Goal: Task Accomplishment & Management: Manage account settings

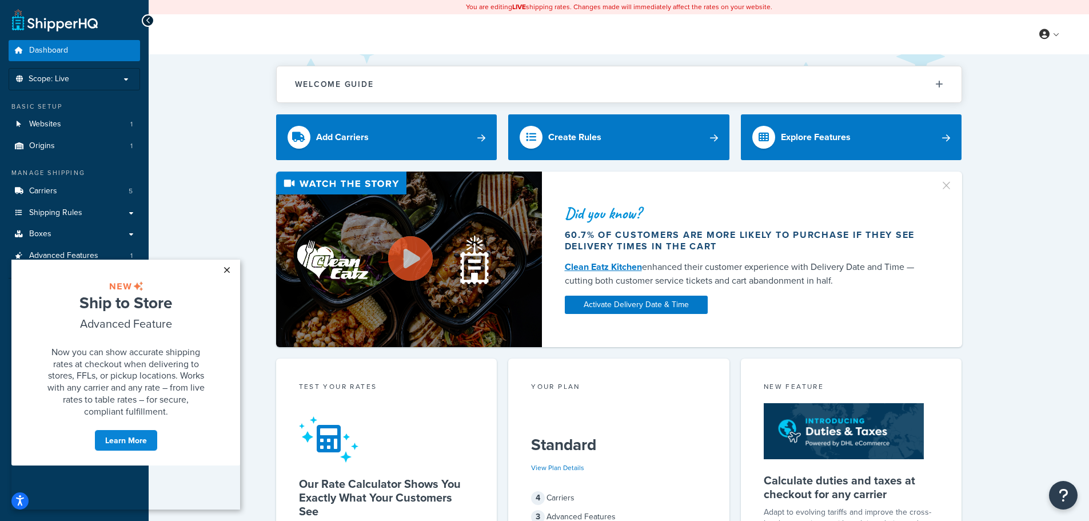
click at [230, 271] on link "×" at bounding box center [227, 270] width 20 height 21
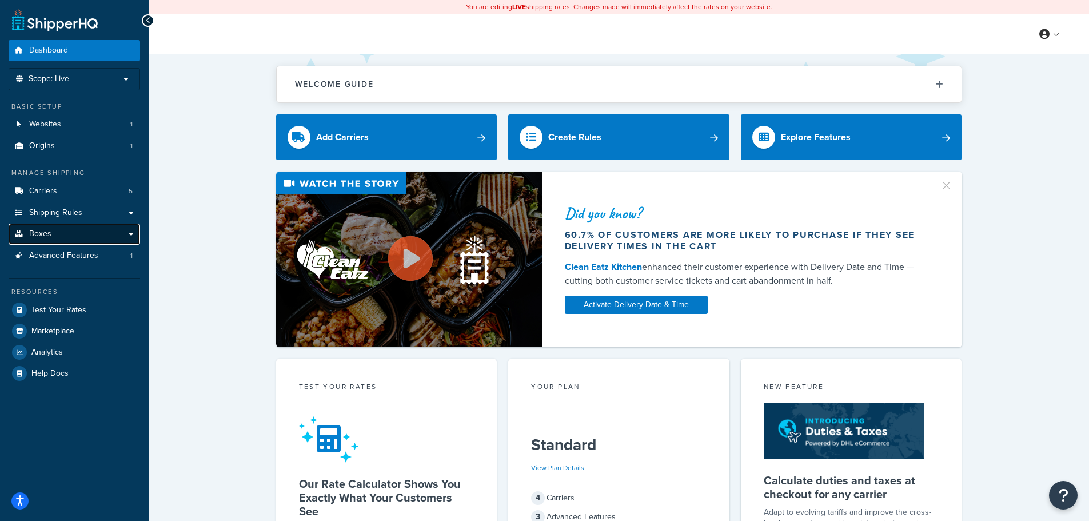
click at [97, 242] on link "Boxes" at bounding box center [74, 234] width 131 height 21
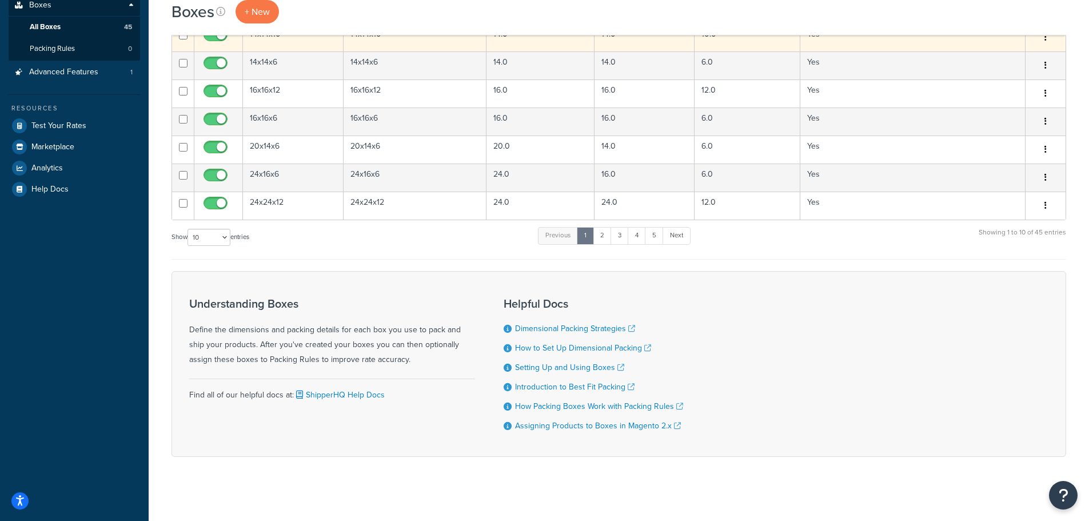
scroll to position [237, 0]
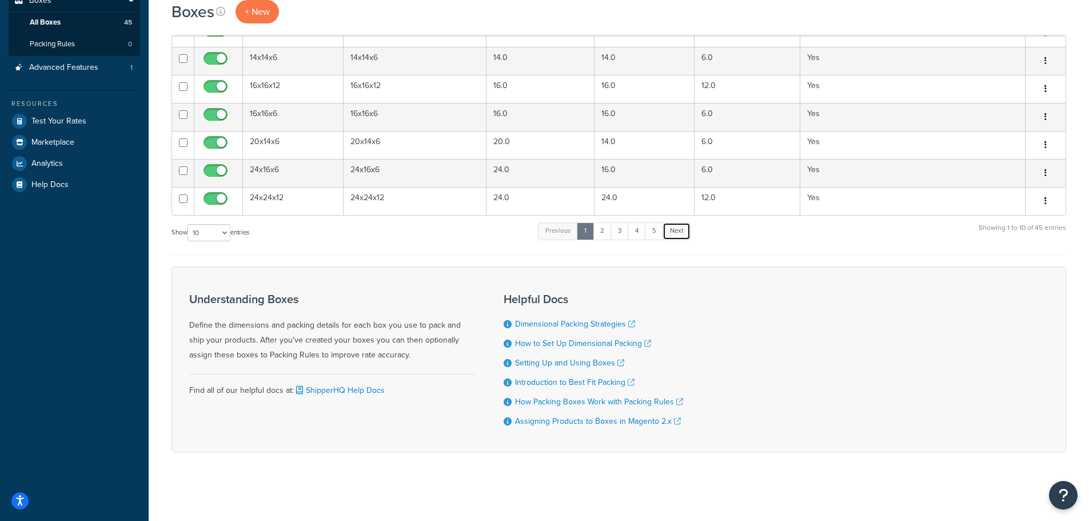
click at [685, 231] on link "Next" at bounding box center [677, 230] width 28 height 17
click at [685, 231] on link "Next" at bounding box center [675, 230] width 28 height 17
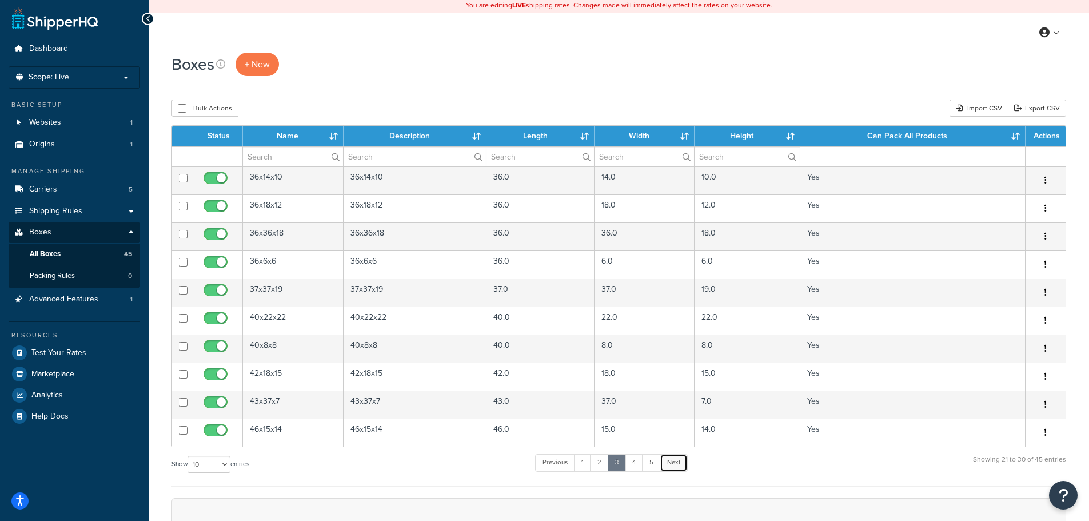
scroll to position [0, 0]
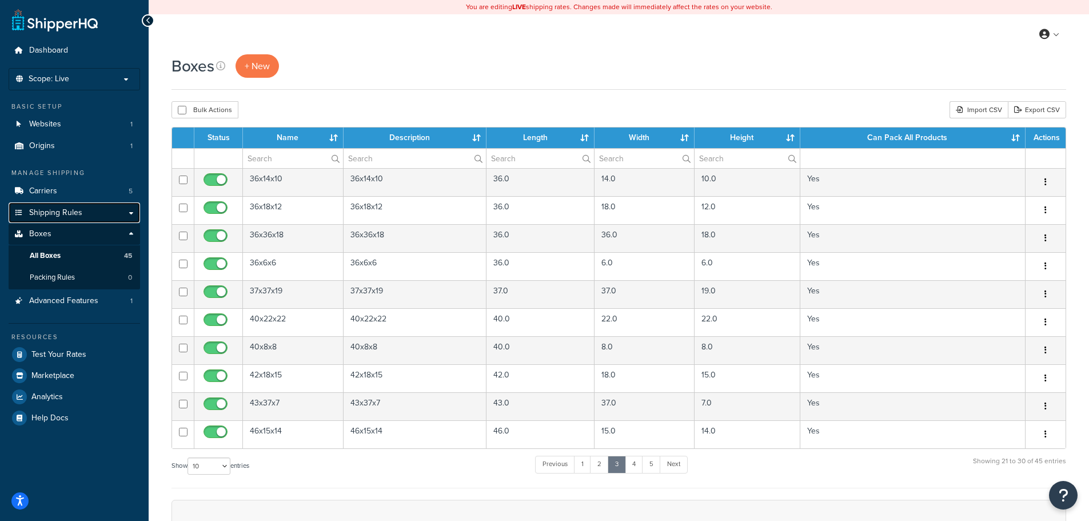
click at [76, 214] on span "Shipping Rules" at bounding box center [55, 213] width 53 height 10
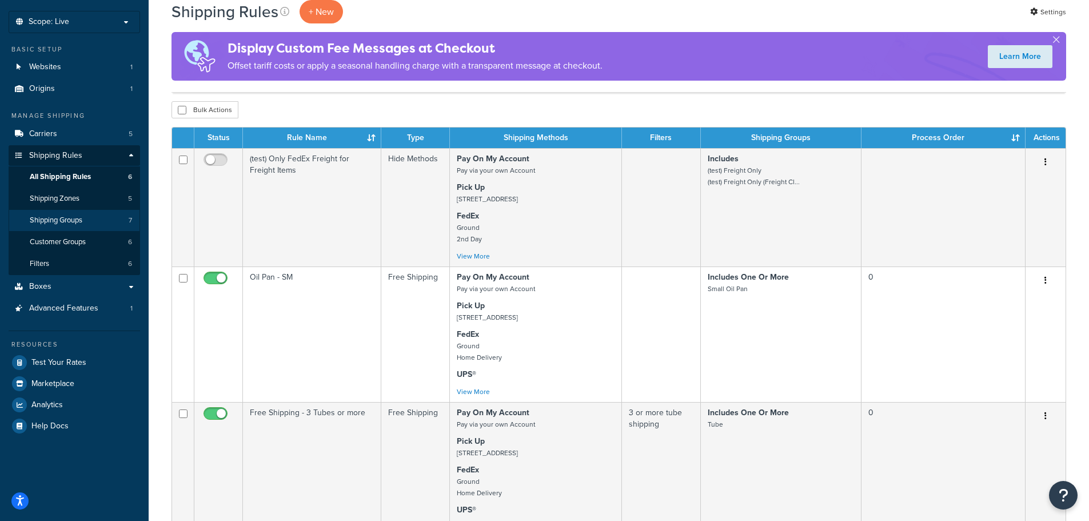
scroll to position [114, 0]
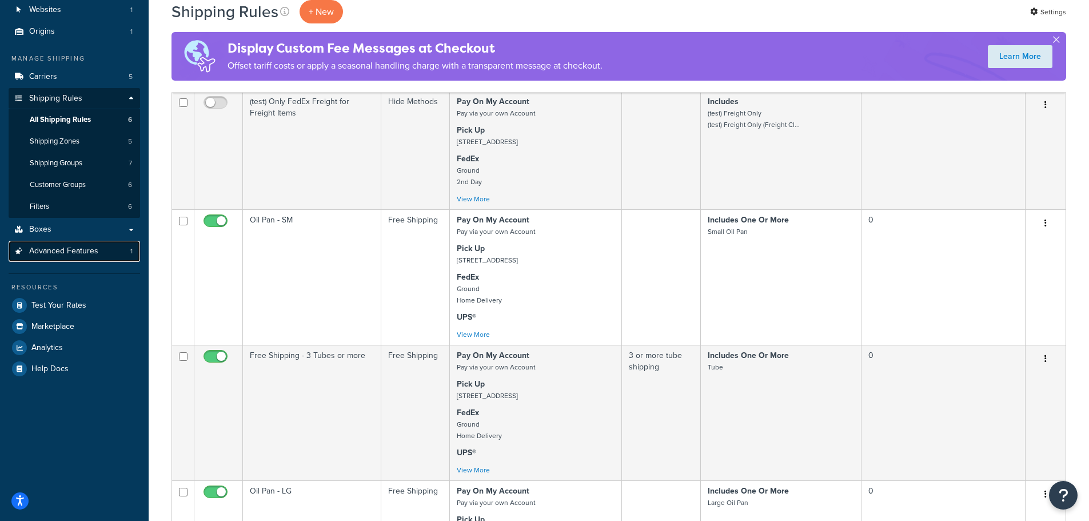
click at [66, 252] on span "Advanced Features" at bounding box center [63, 251] width 69 height 10
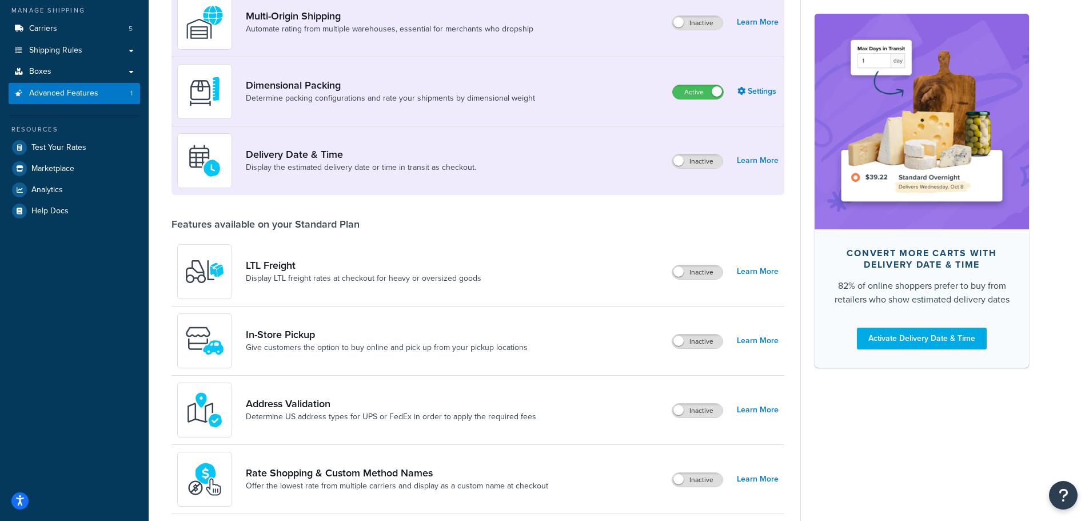
scroll to position [38, 0]
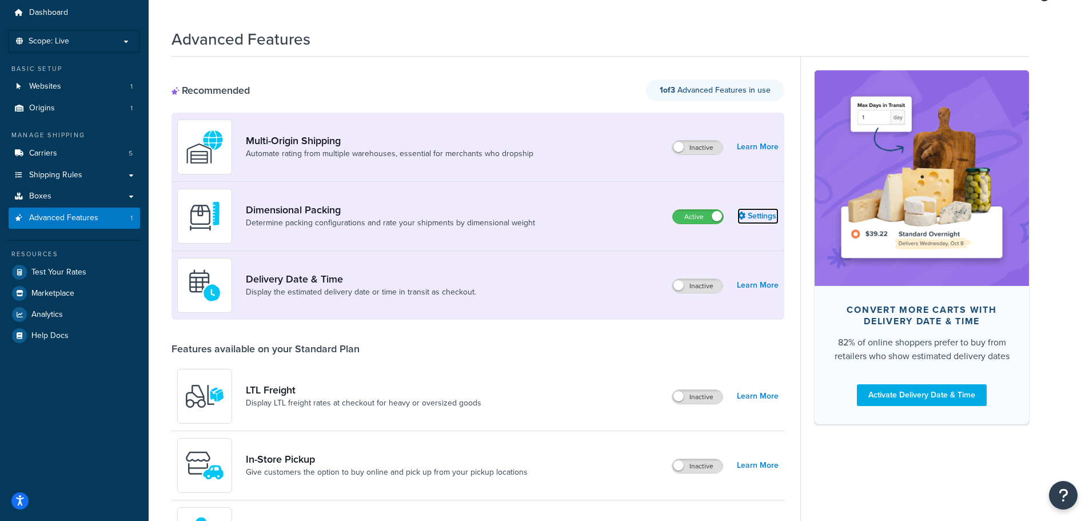
click at [764, 218] on link "Settings" at bounding box center [758, 216] width 41 height 16
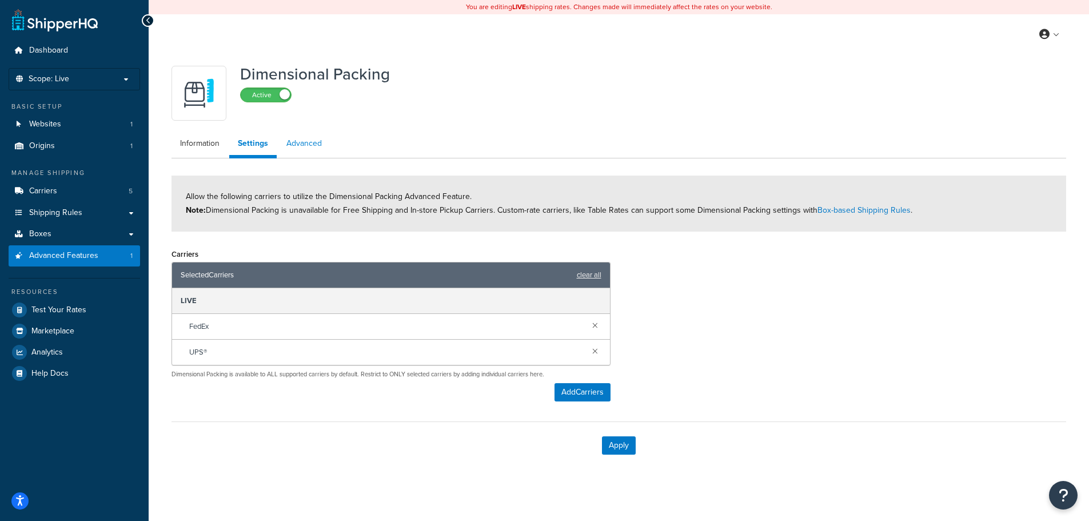
click at [302, 142] on link "Advanced" at bounding box center [304, 143] width 53 height 23
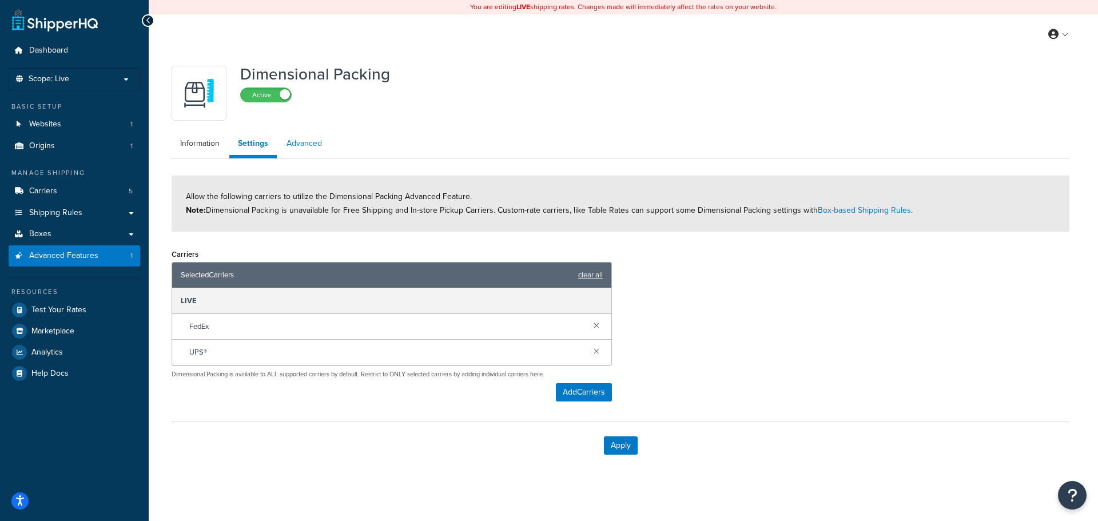
select select "false"
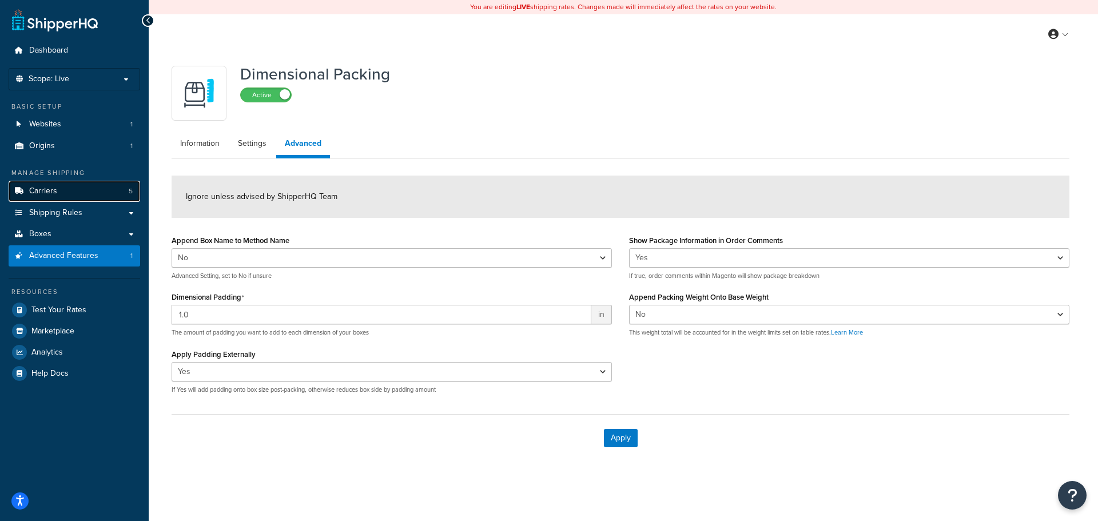
click at [40, 190] on span "Carriers" at bounding box center [43, 191] width 28 height 10
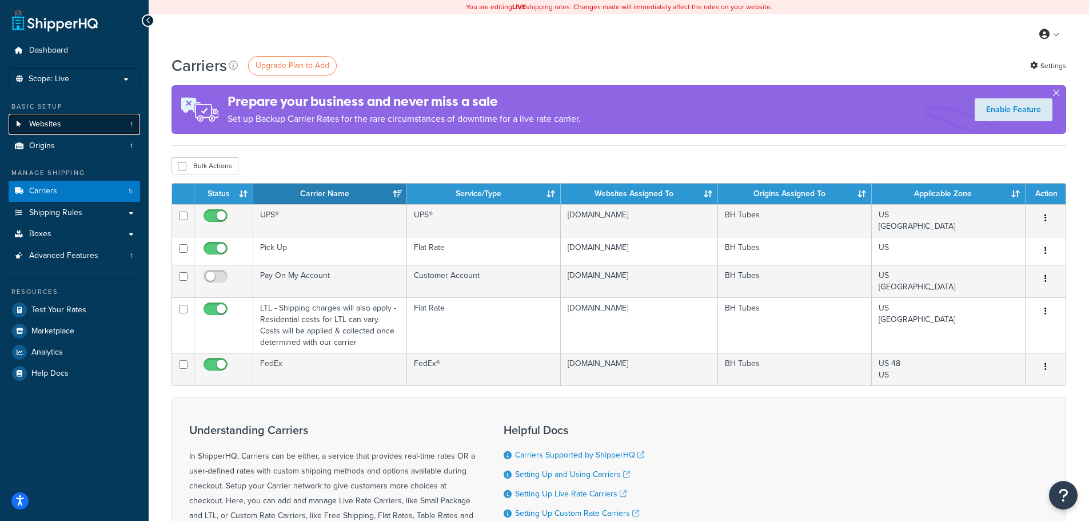
click at [47, 115] on link "Websites 1" at bounding box center [74, 124] width 131 height 21
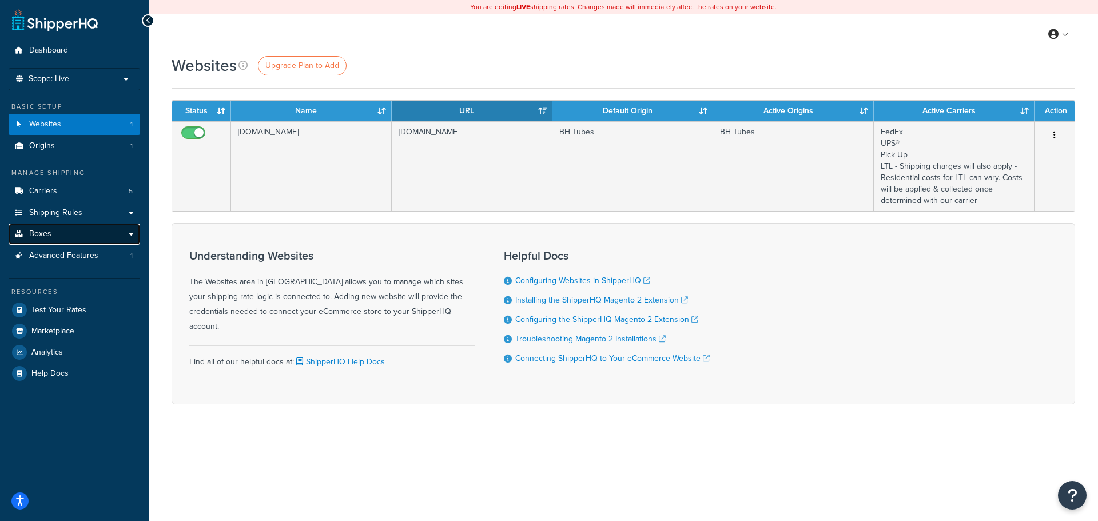
click at [44, 230] on span "Boxes" at bounding box center [40, 234] width 22 height 10
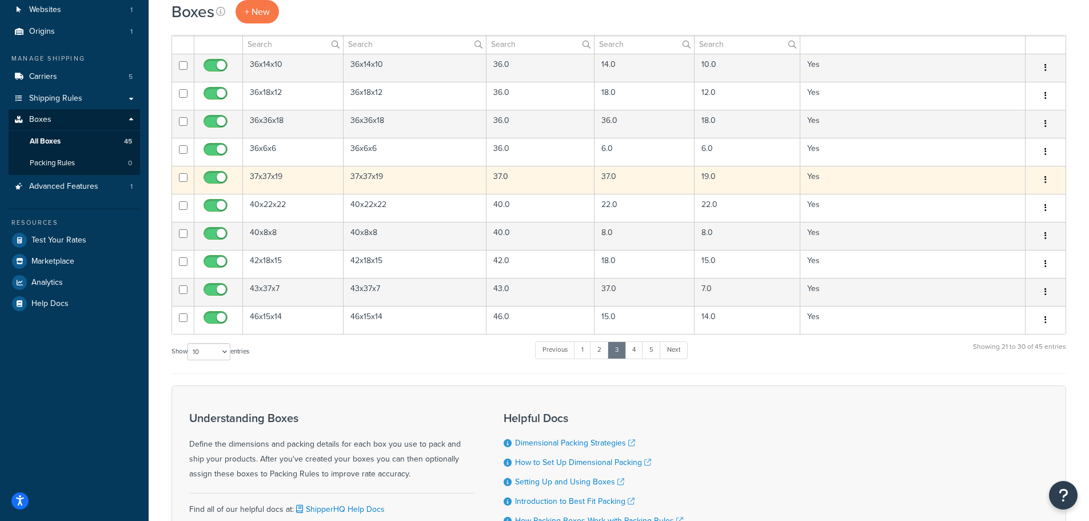
scroll to position [172, 0]
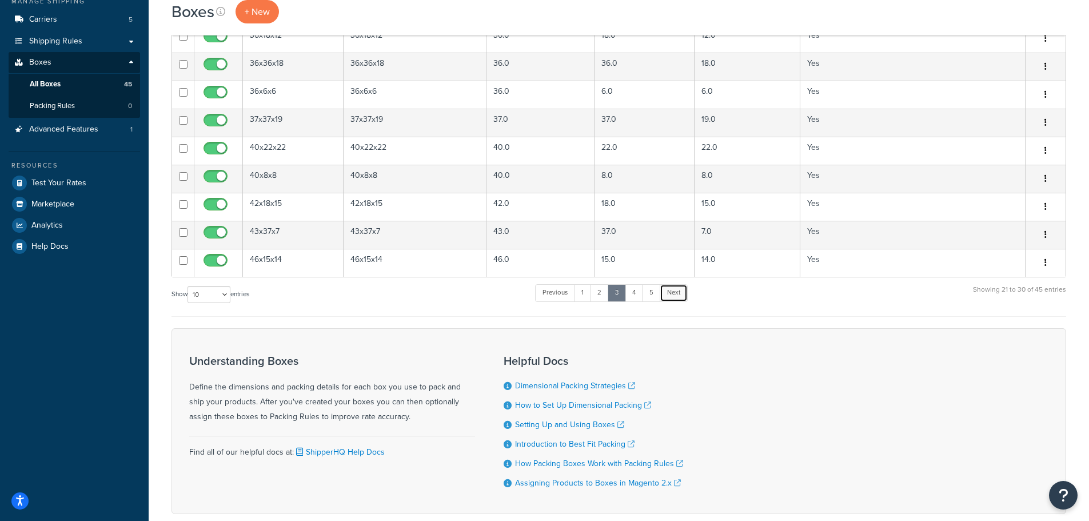
click at [672, 297] on link "Next" at bounding box center [674, 292] width 28 height 17
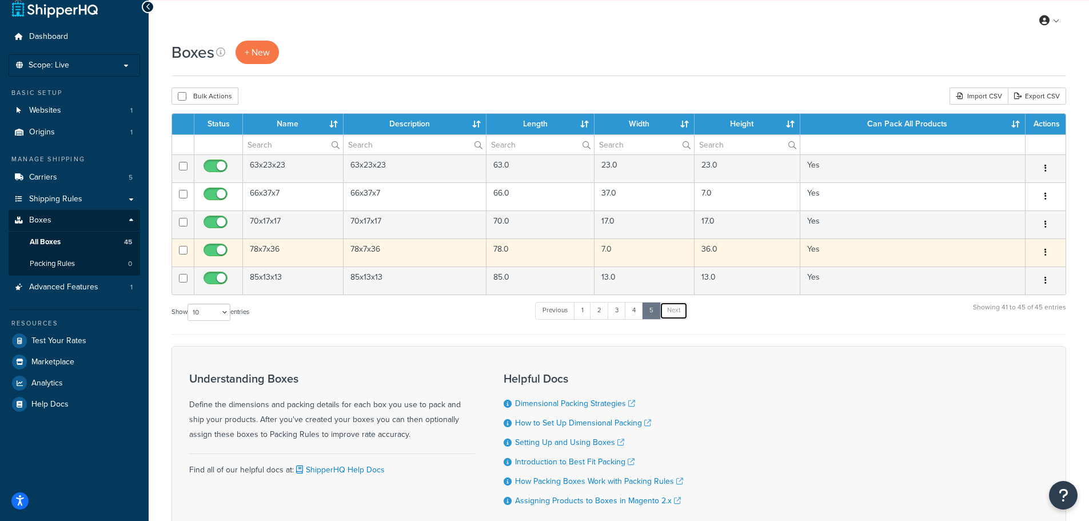
scroll to position [0, 0]
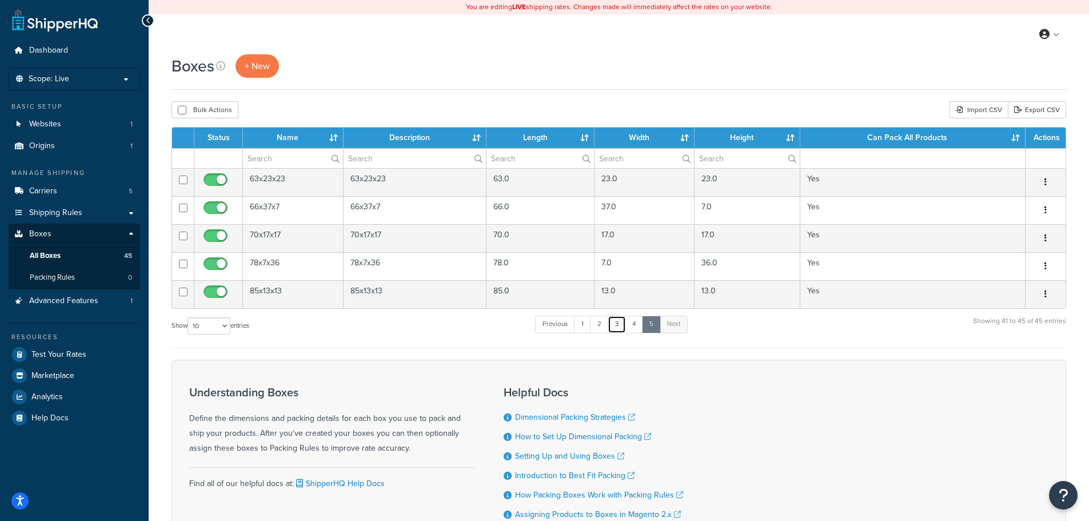
click at [619, 330] on link "3" at bounding box center [617, 324] width 18 height 17
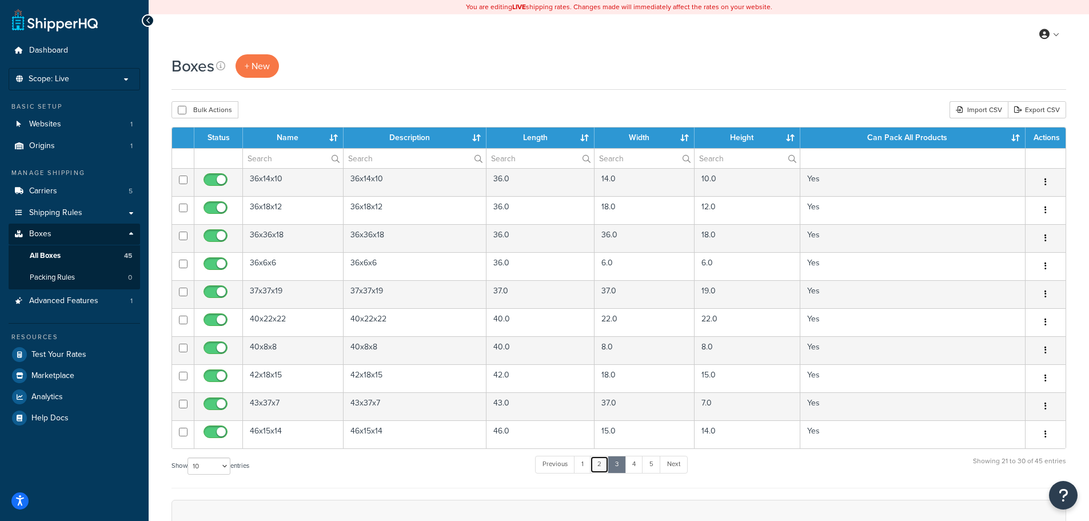
click at [603, 467] on link "2" at bounding box center [599, 464] width 19 height 17
click at [616, 464] on link "3" at bounding box center [618, 464] width 18 height 17
click at [603, 466] on link "2" at bounding box center [599, 464] width 19 height 17
click at [580, 468] on link "1" at bounding box center [583, 464] width 17 height 17
click at [603, 469] on link "2" at bounding box center [602, 464] width 19 height 17
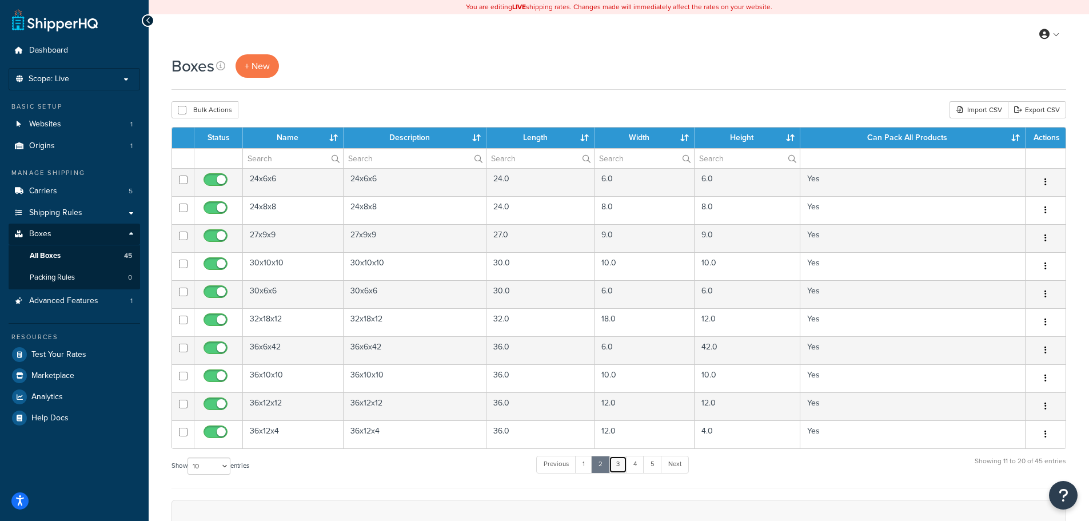
click at [617, 468] on link "3" at bounding box center [618, 464] width 18 height 17
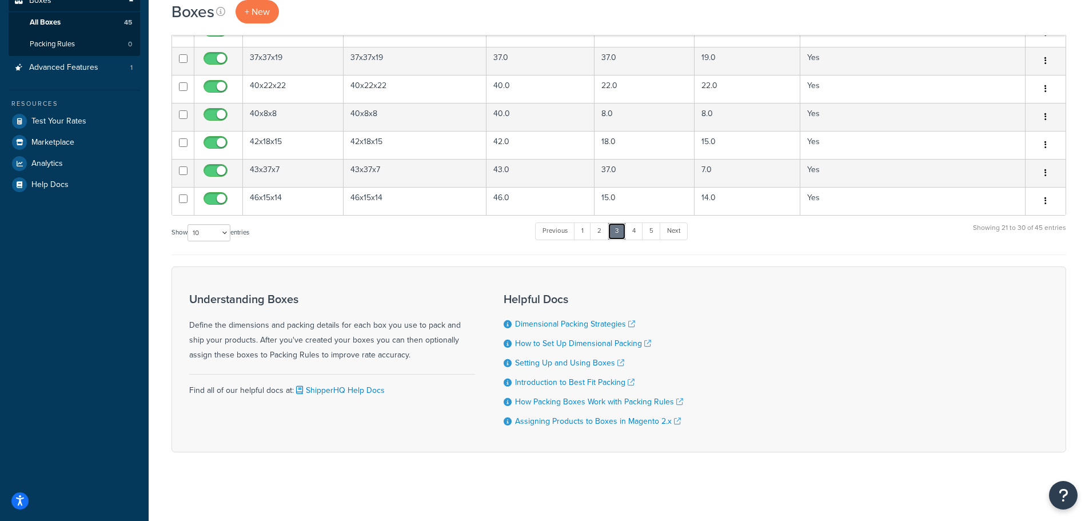
scroll to position [237, 0]
click at [579, 362] on link "Setting Up and Using Boxes" at bounding box center [569, 363] width 109 height 12
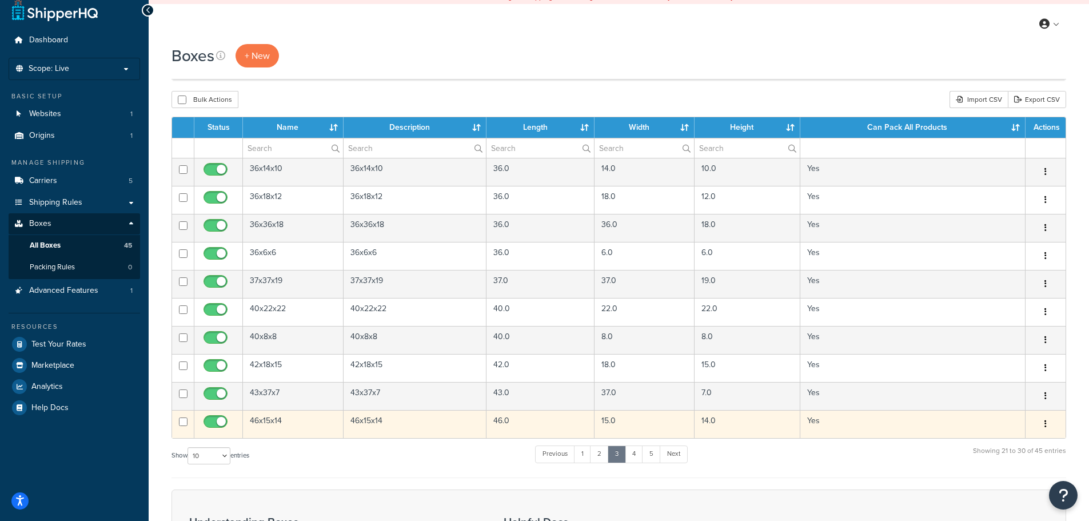
scroll to position [8, 0]
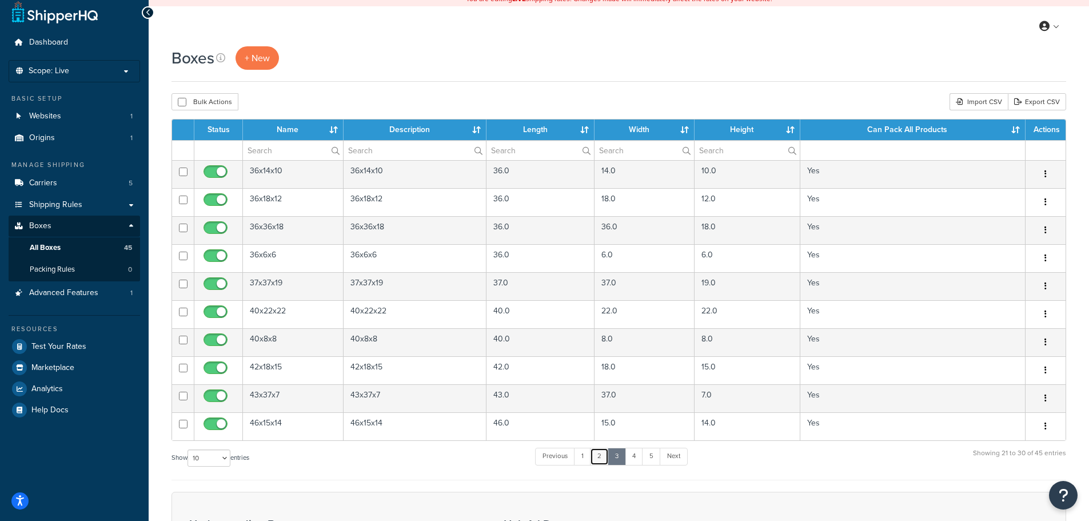
click at [604, 462] on link "2" at bounding box center [599, 456] width 19 height 17
click at [624, 457] on link "3" at bounding box center [618, 456] width 18 height 17
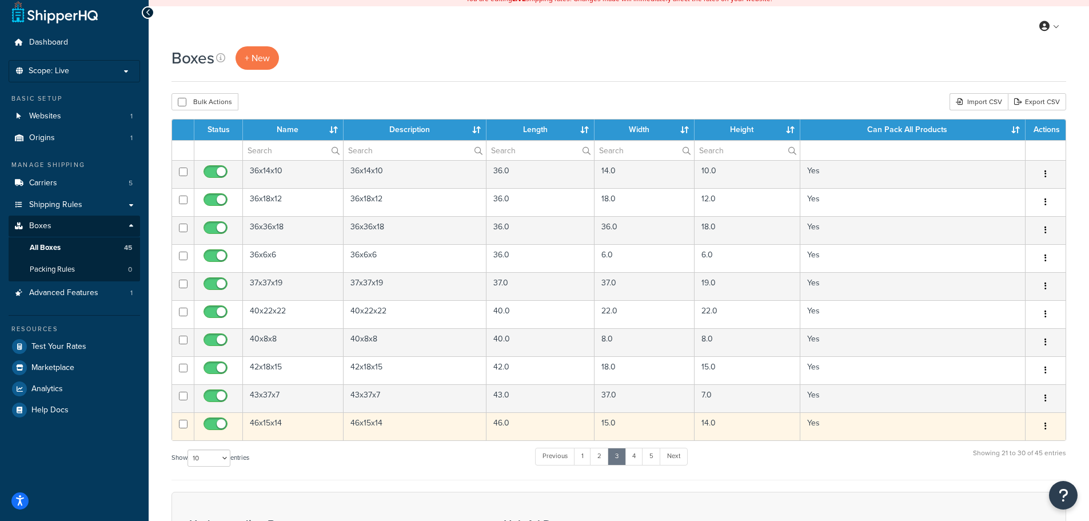
scroll to position [0, 0]
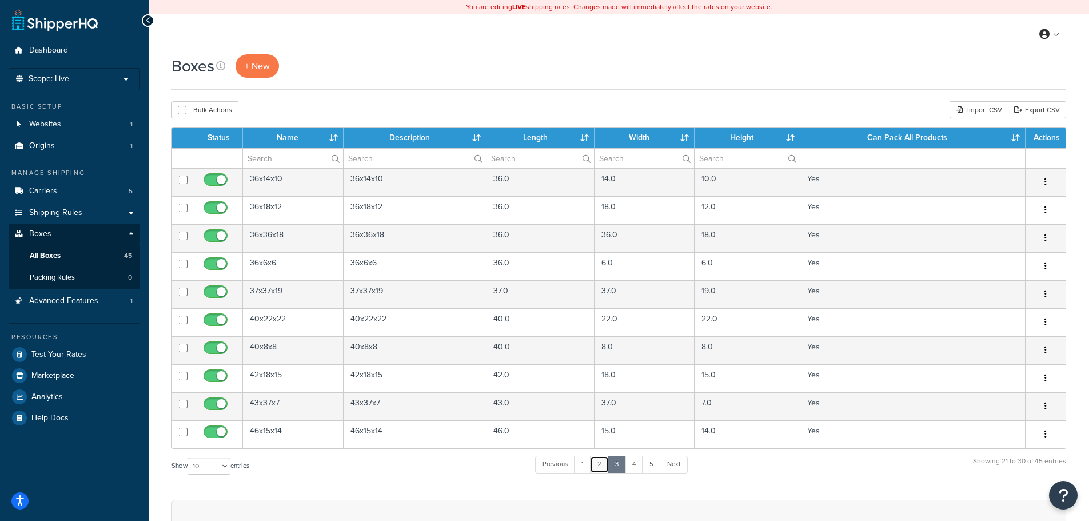
click at [605, 463] on link "2" at bounding box center [599, 464] width 19 height 17
click at [585, 466] on link "1" at bounding box center [583, 464] width 17 height 17
click at [653, 468] on link "5" at bounding box center [654, 464] width 19 height 17
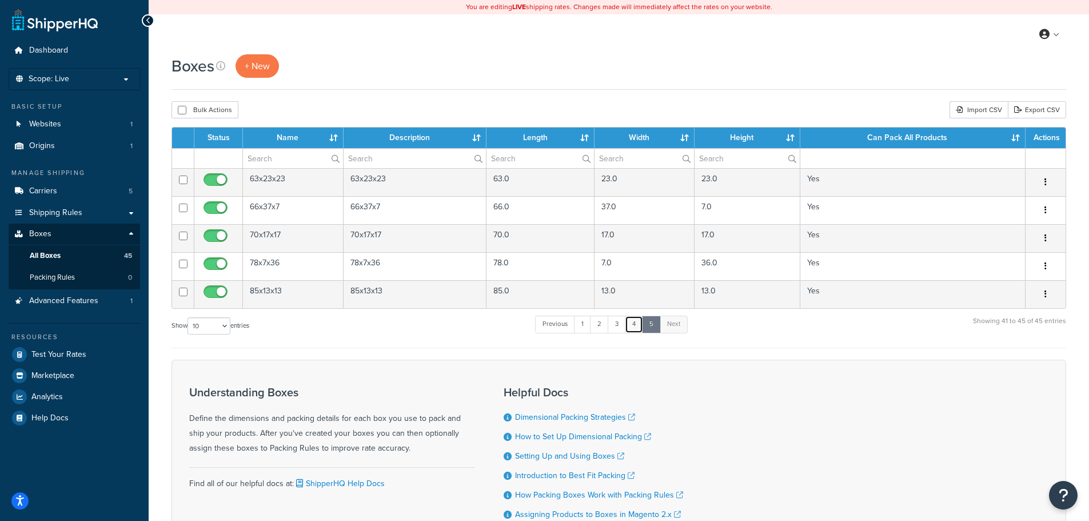
click at [637, 329] on link "4" at bounding box center [634, 324] width 18 height 17
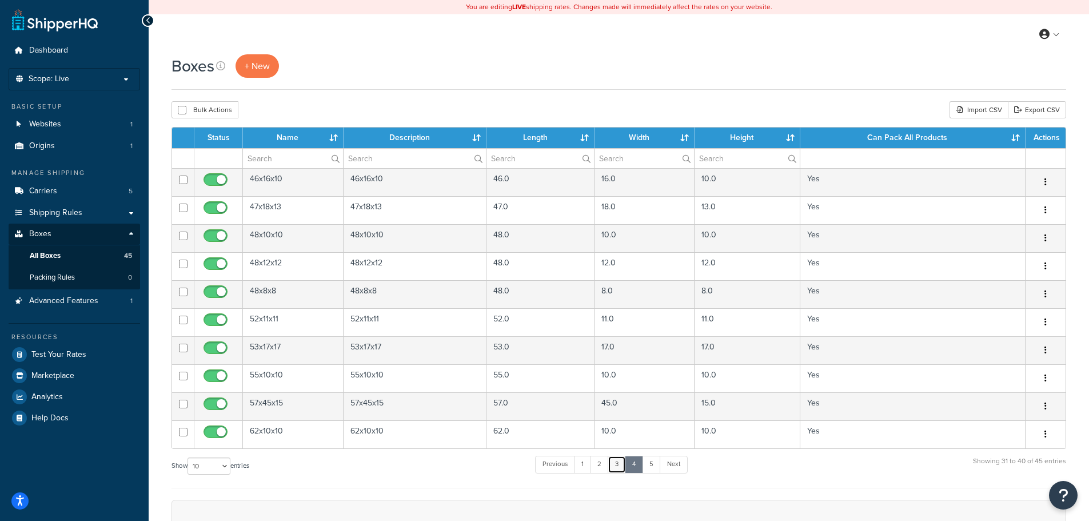
click at [620, 467] on link "3" at bounding box center [617, 464] width 18 height 17
click at [74, 277] on span "Packing Rules" at bounding box center [52, 278] width 45 height 10
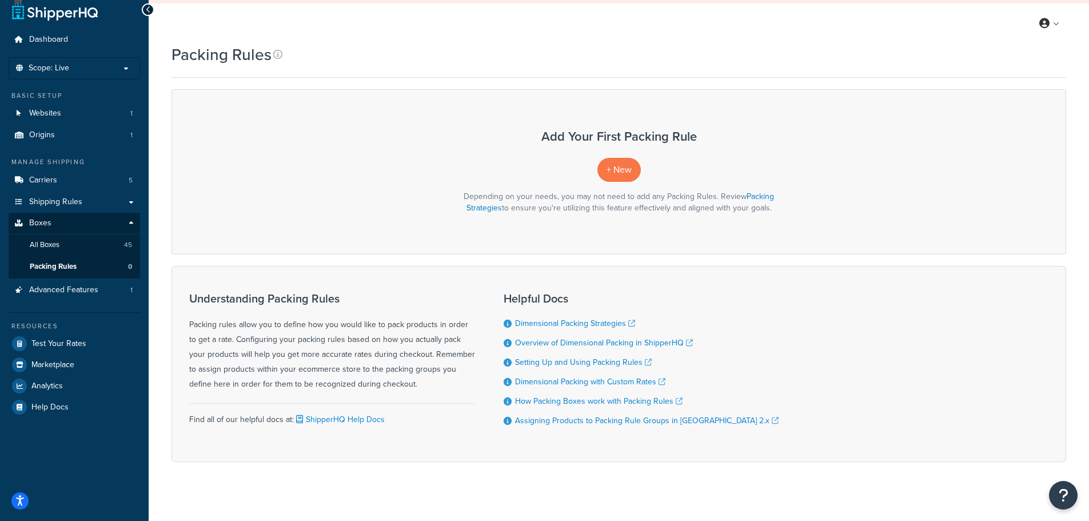
scroll to position [21, 0]
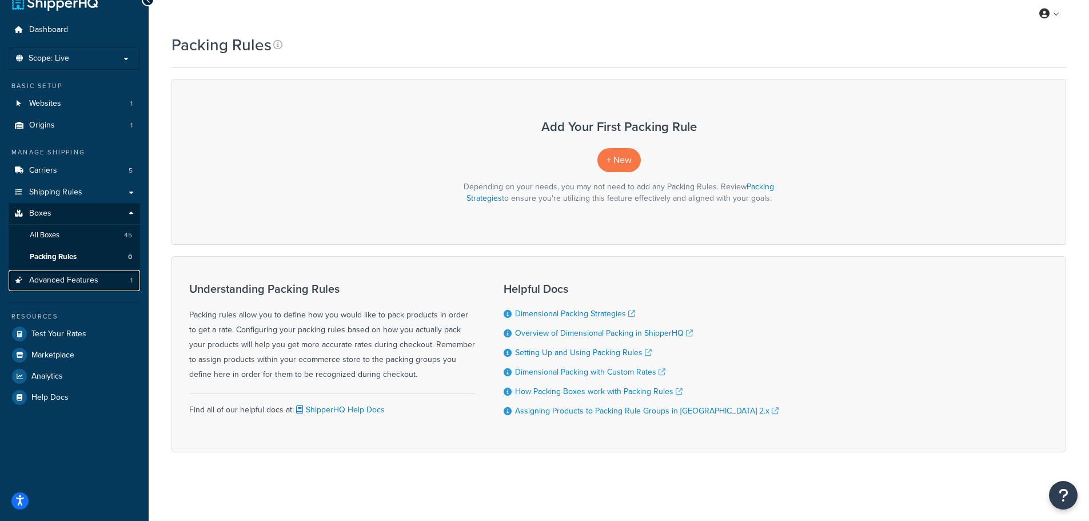
click at [78, 278] on span "Advanced Features" at bounding box center [63, 281] width 69 height 10
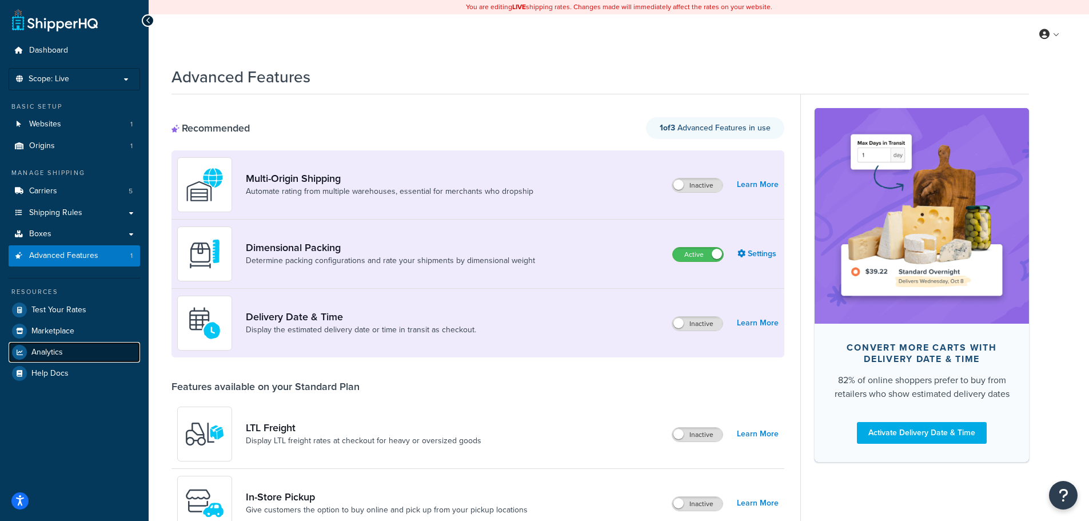
click at [39, 352] on span "Analytics" at bounding box center [46, 353] width 31 height 10
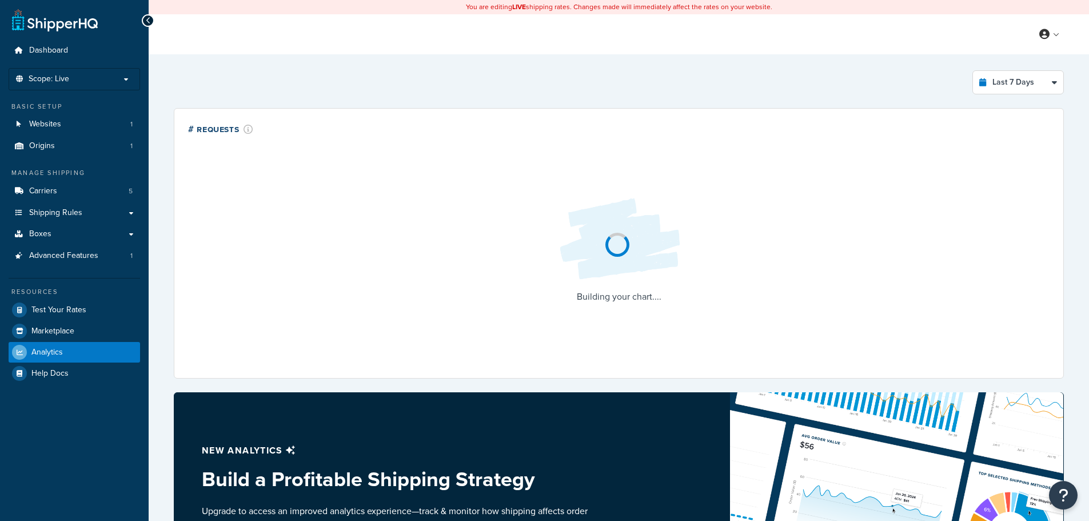
select select "last_7_days"
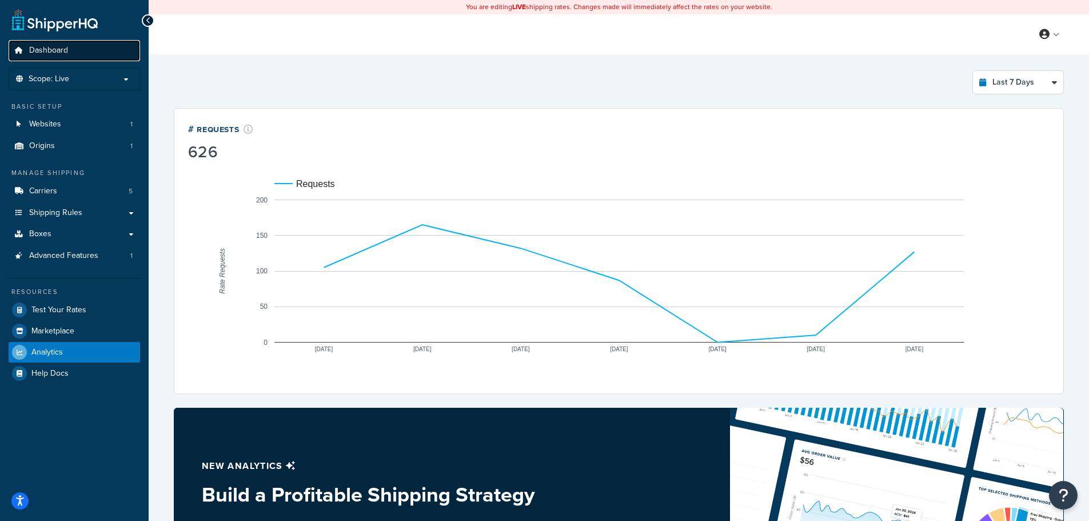
click at [75, 49] on link "Dashboard" at bounding box center [74, 50] width 131 height 21
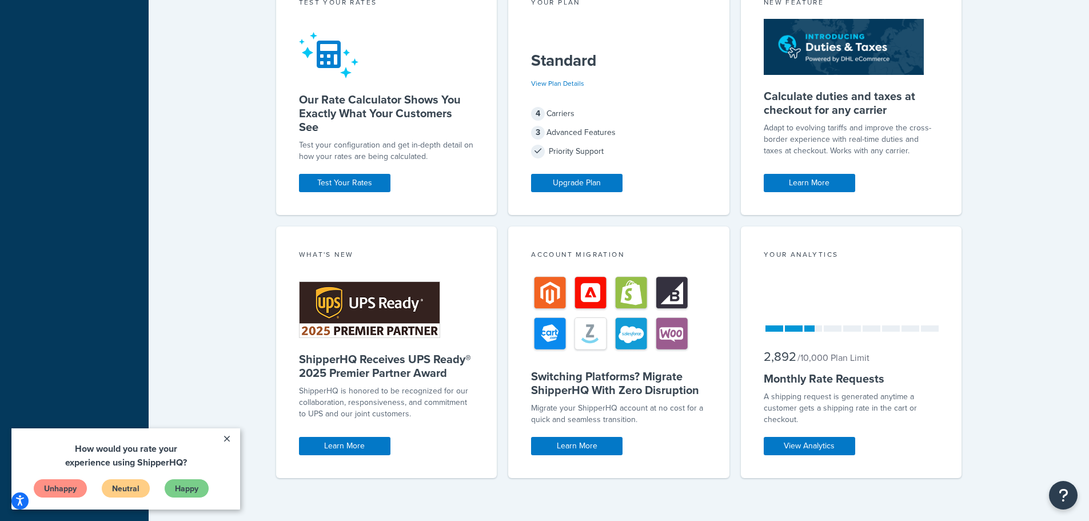
scroll to position [387, 0]
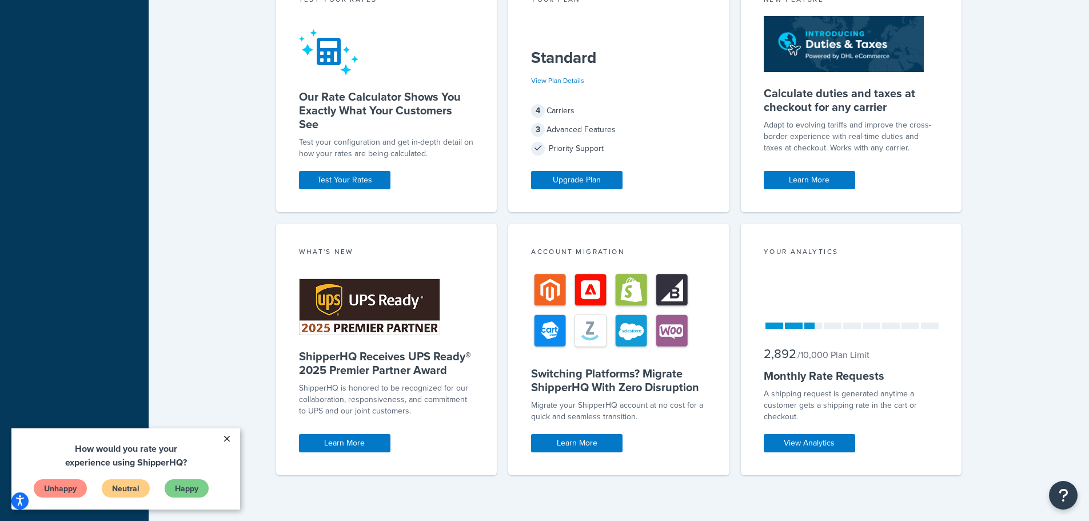
click at [224, 436] on link "×" at bounding box center [227, 438] width 20 height 21
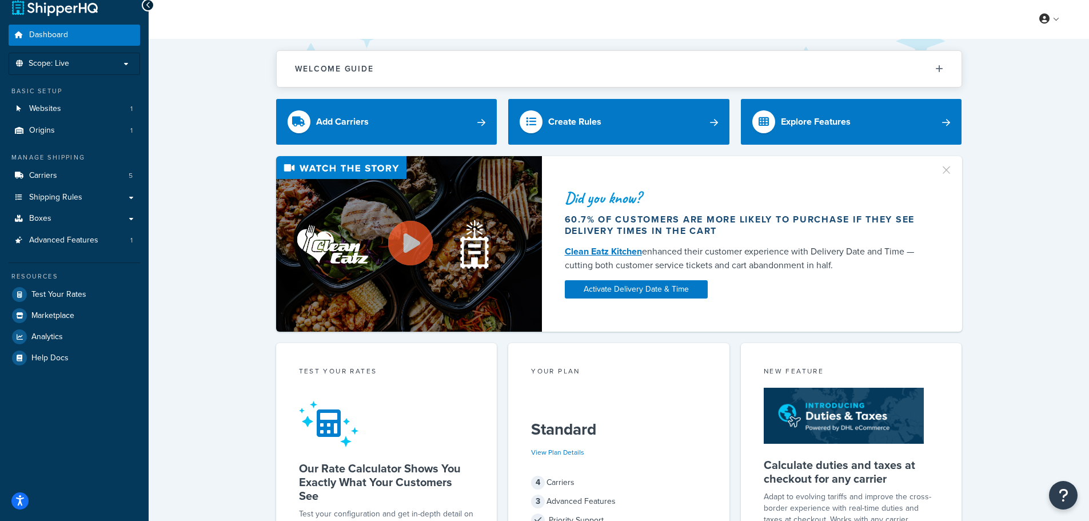
scroll to position [0, 0]
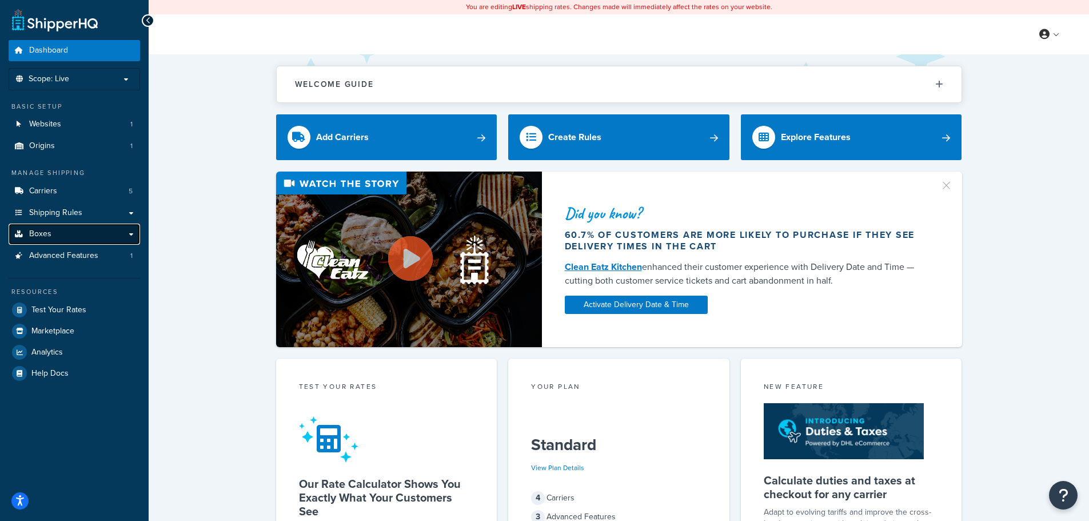
click at [57, 234] on link "Boxes" at bounding box center [74, 234] width 131 height 21
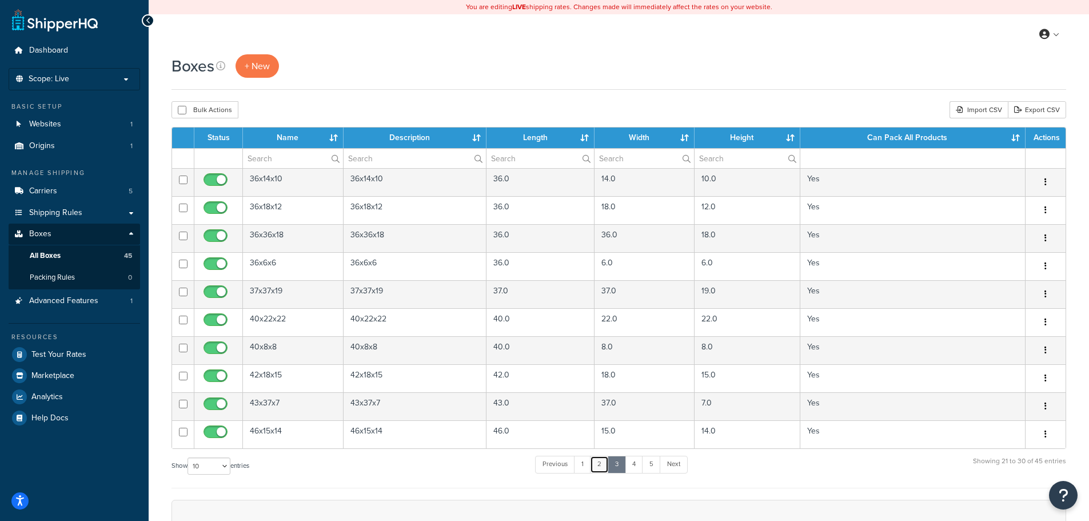
click at [603, 467] on link "2" at bounding box center [599, 464] width 19 height 17
click at [588, 468] on link "1" at bounding box center [583, 464] width 17 height 17
click at [257, 68] on span "+ New" at bounding box center [257, 65] width 25 height 13
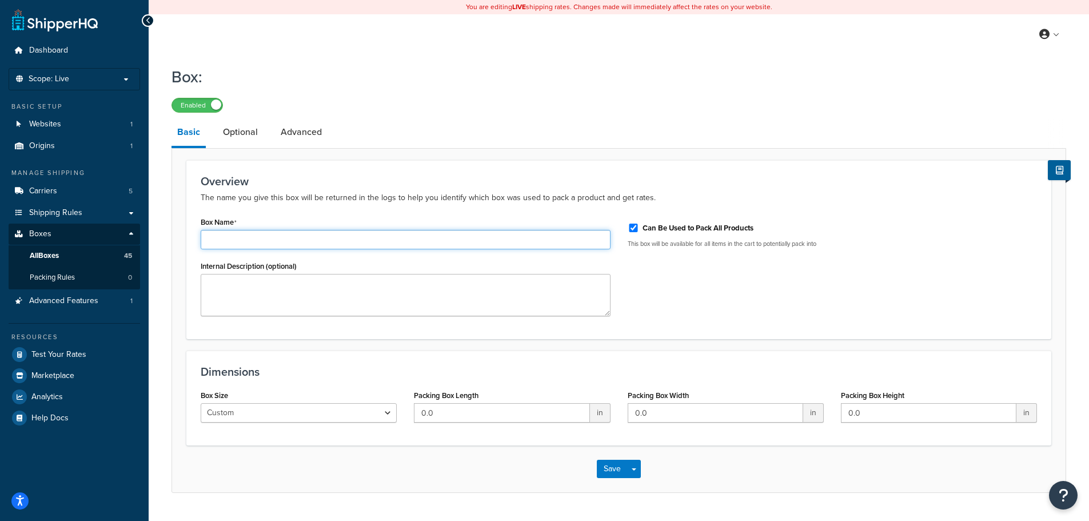
click at [248, 244] on input "Box Name" at bounding box center [406, 239] width 410 height 19
type input "24x16x7"
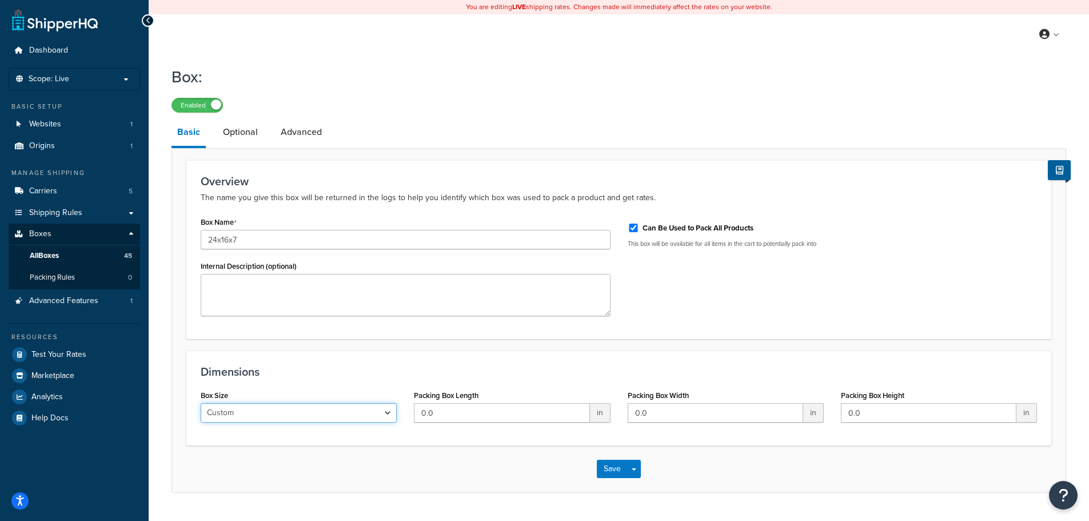
click at [285, 414] on select "Custom USPS Small Flat Box USPS Medium Flat Box USPS Large Flat Box USPS Flat E…" at bounding box center [299, 412] width 196 height 19
click at [150, 17] on icon at bounding box center [148, 21] width 5 height 8
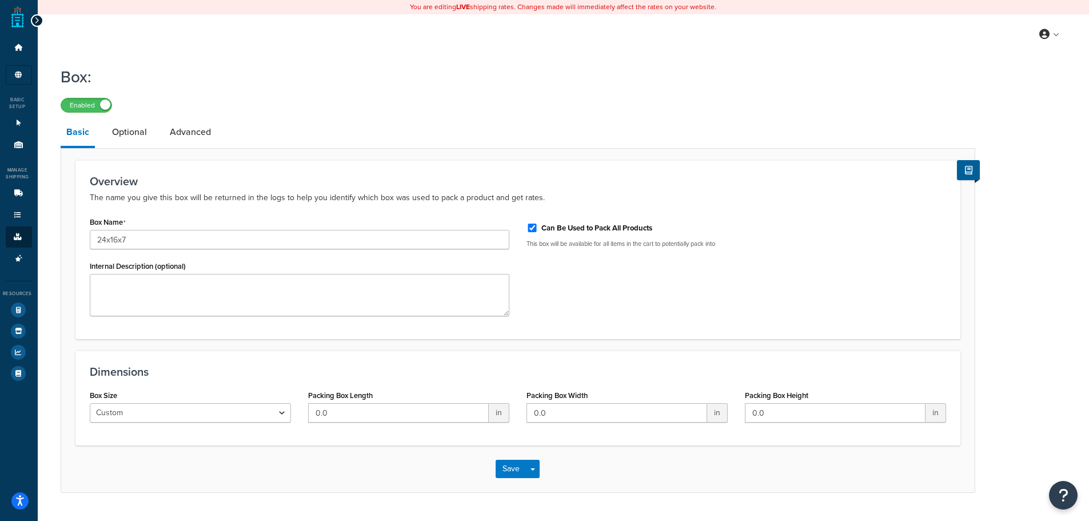
click at [32, 18] on div at bounding box center [37, 20] width 13 height 13
click at [506, 475] on button "Save" at bounding box center [511, 469] width 31 height 18
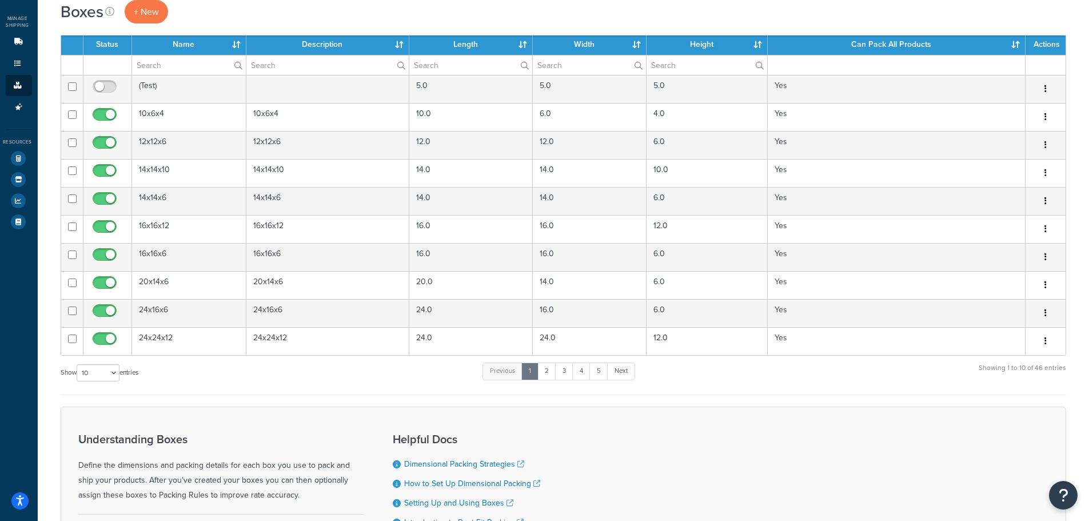
scroll to position [172, 0]
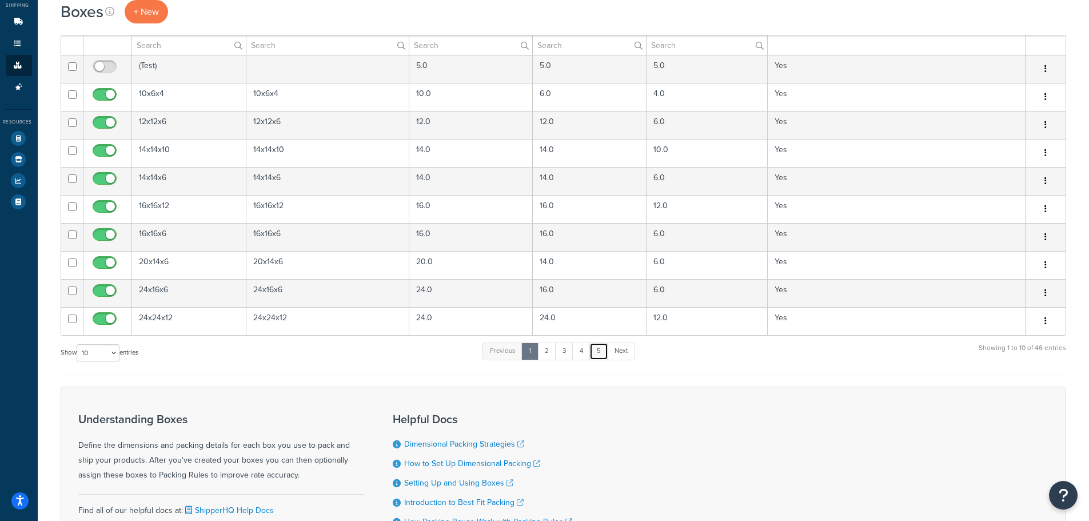
click at [603, 353] on link "5" at bounding box center [598, 350] width 19 height 17
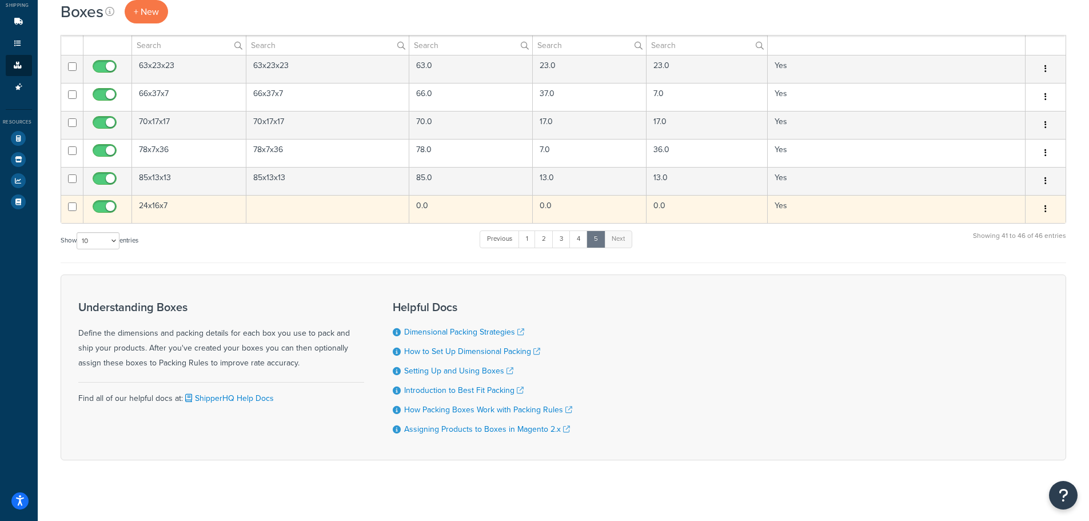
click at [1043, 213] on button "button" at bounding box center [1046, 209] width 16 height 18
click at [994, 230] on link "Edit" at bounding box center [1008, 230] width 90 height 23
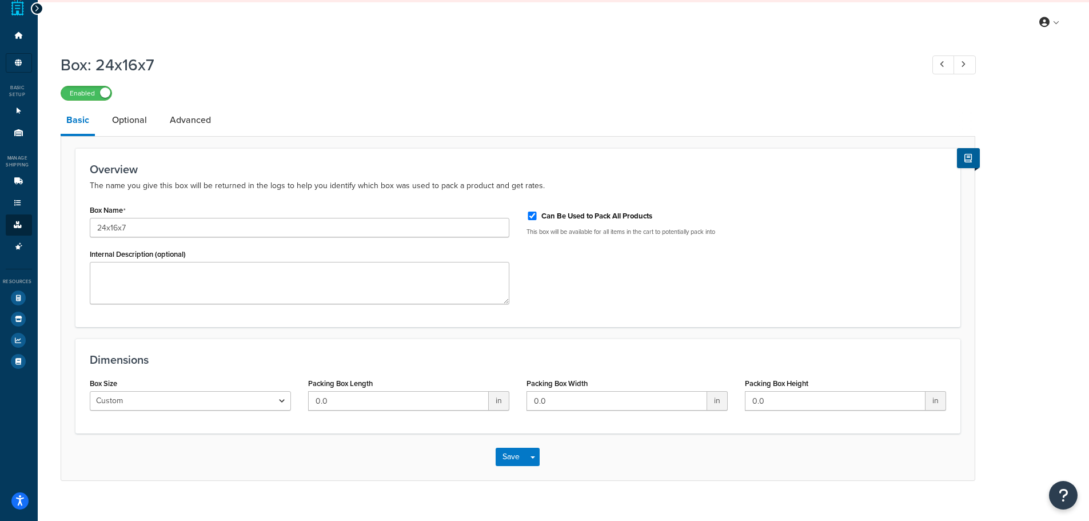
scroll to position [30, 0]
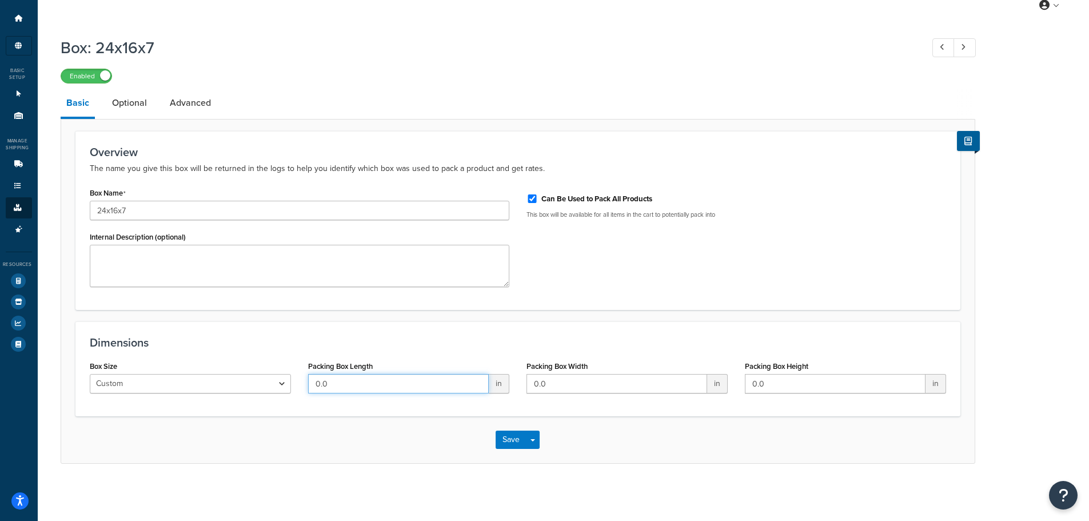
click at [391, 378] on input "0.0" at bounding box center [398, 383] width 181 height 19
drag, startPoint x: 391, startPoint y: 378, endPoint x: 239, endPoint y: 384, distance: 152.2
click at [239, 384] on div "Box Size Custom USPS Small Flat Box USPS Medium Flat Box USPS Large Flat Box US…" at bounding box center [518, 380] width 874 height 44
type input "24"
type input "16"
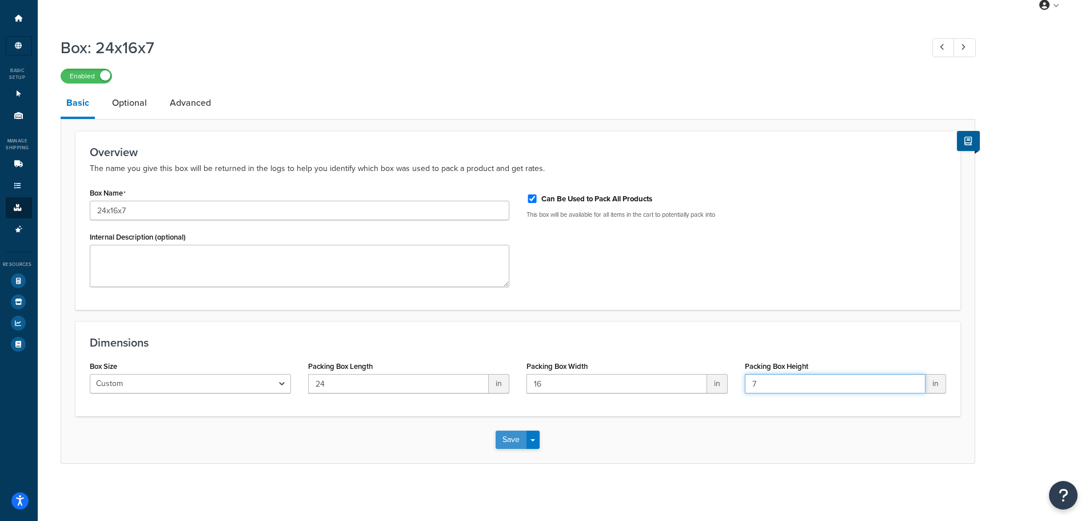
type input "7"
click at [499, 446] on button "Save" at bounding box center [511, 440] width 31 height 18
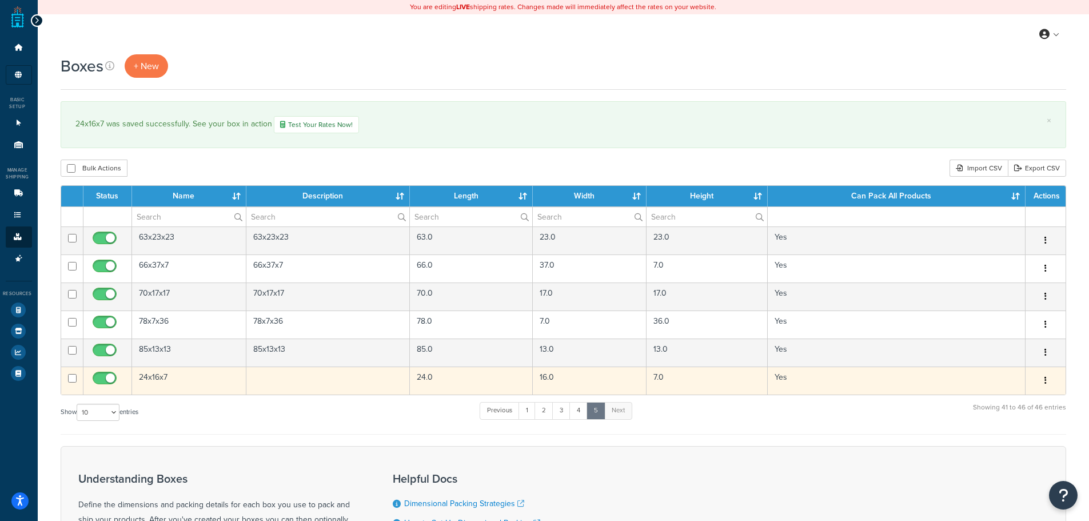
click at [361, 383] on td at bounding box center [328, 380] width 164 height 28
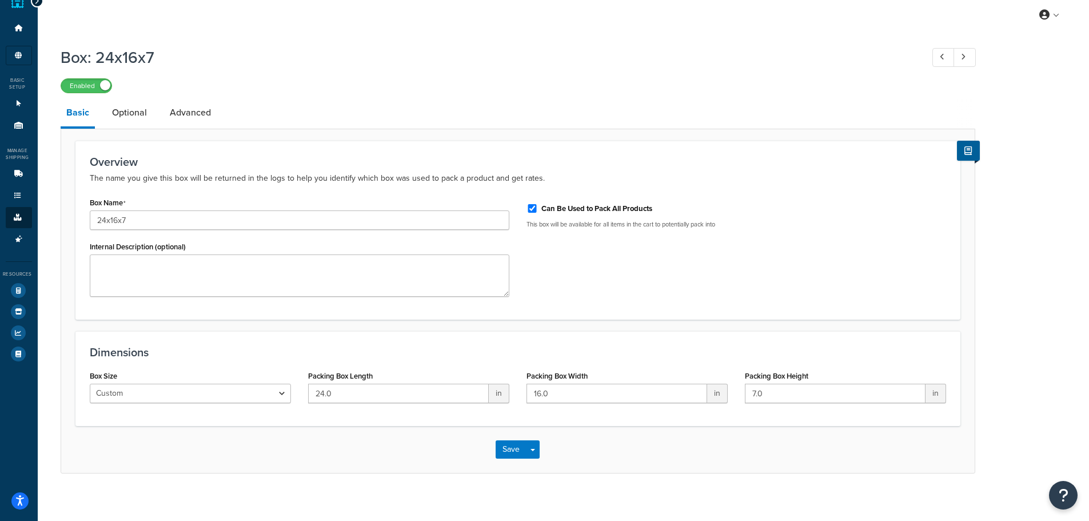
scroll to position [30, 0]
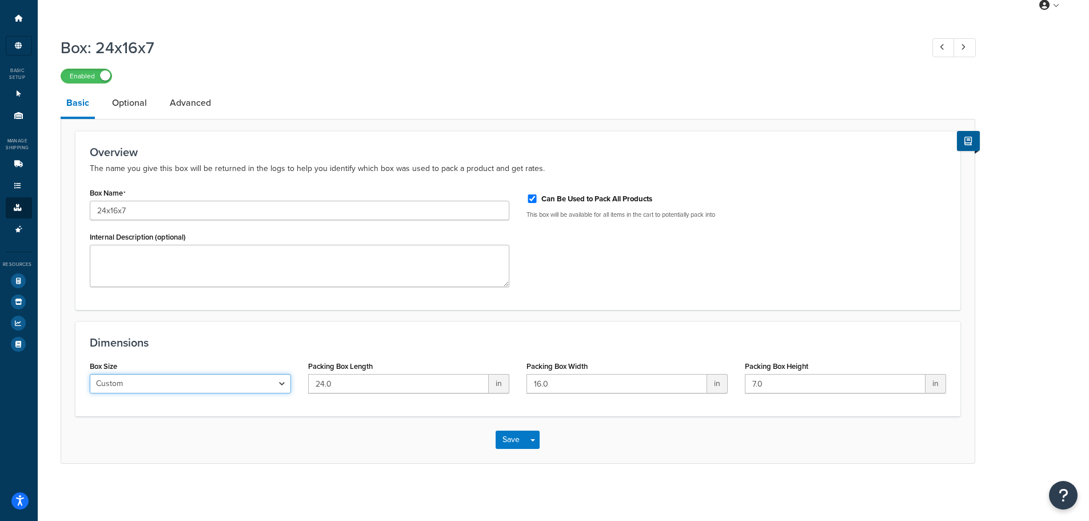
click at [284, 383] on select "Custom USPS Small Flat Box USPS Medium Flat Box USPS Large Flat Box USPS Flat E…" at bounding box center [190, 383] width 201 height 19
click at [90, 374] on select "Custom USPS Small Flat Box USPS Medium Flat Box USPS Large Flat Box USPS Flat E…" at bounding box center [190, 383] width 201 height 19
click at [513, 441] on button "Save" at bounding box center [511, 440] width 31 height 18
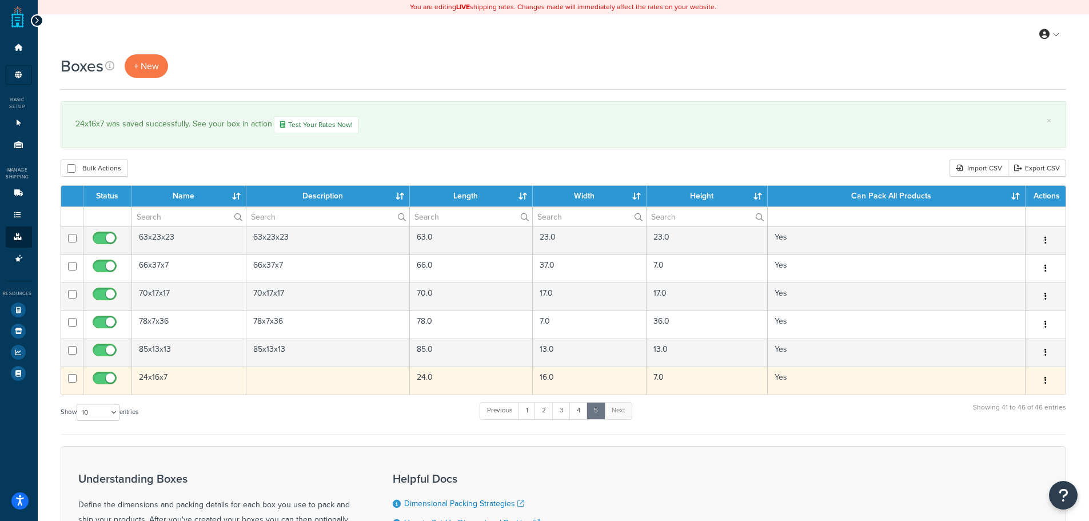
click at [1050, 381] on button "button" at bounding box center [1046, 381] width 16 height 18
click at [1005, 405] on link "Edit" at bounding box center [1008, 401] width 90 height 23
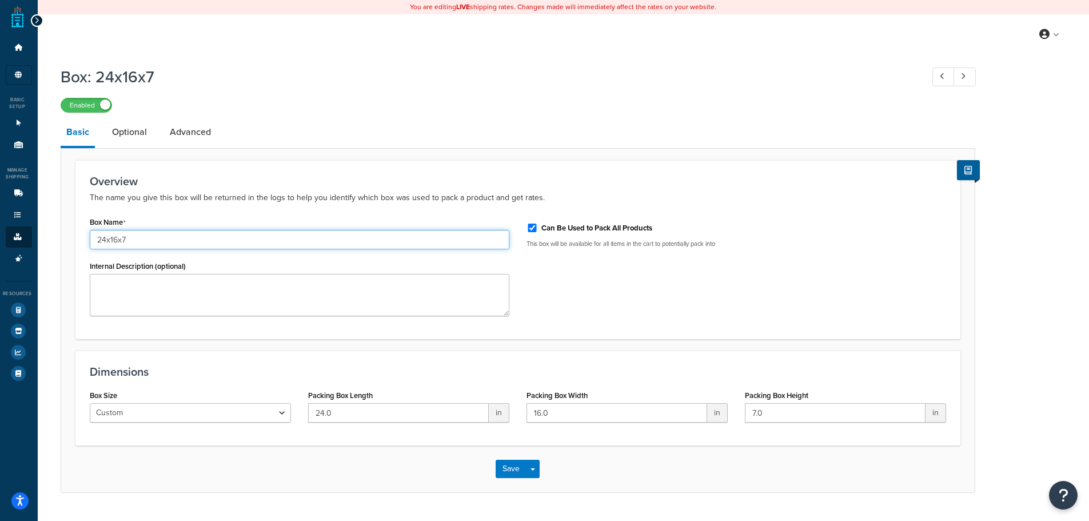
drag, startPoint x: 133, startPoint y: 242, endPoint x: 67, endPoint y: 242, distance: 66.3
click at [67, 242] on form "Overview The name you give this box will be returned in the logs to help you id…" at bounding box center [518, 326] width 914 height 332
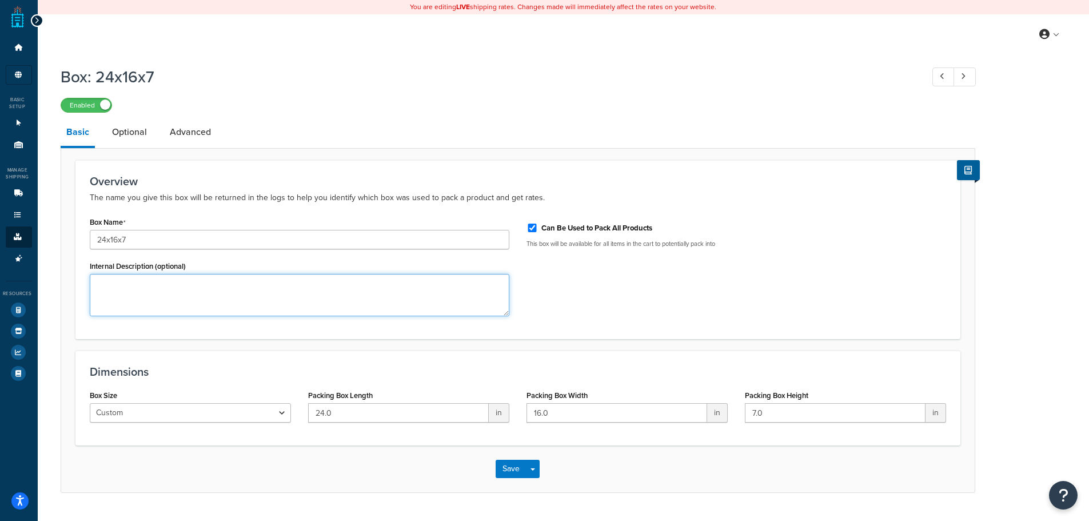
click at [129, 304] on textarea "Internal Description (optional)" at bounding box center [300, 295] width 420 height 42
paste textarea "24x16x7"
type textarea "24x16x7"
click at [510, 471] on button "Save" at bounding box center [511, 469] width 31 height 18
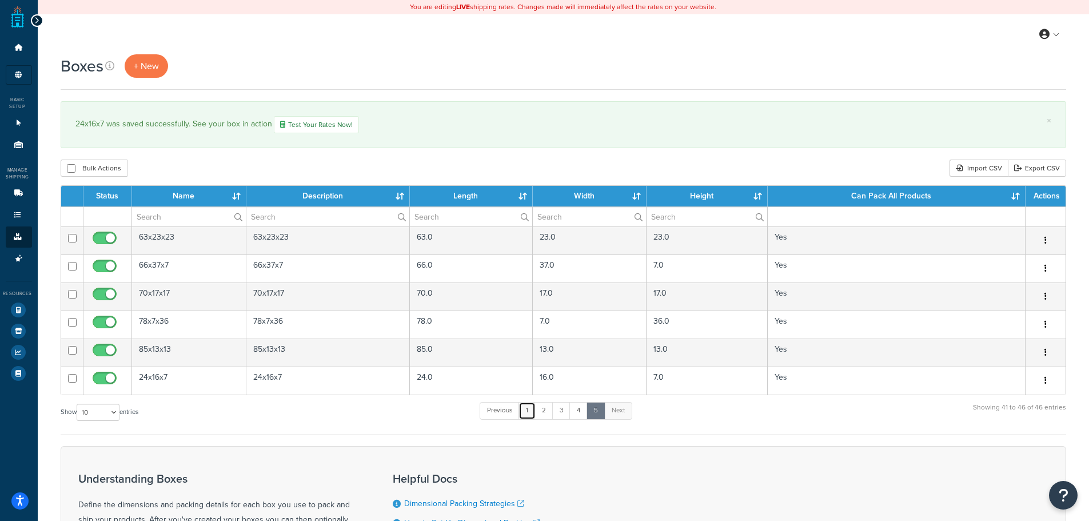
click at [532, 415] on link "1" at bounding box center [527, 410] width 17 height 17
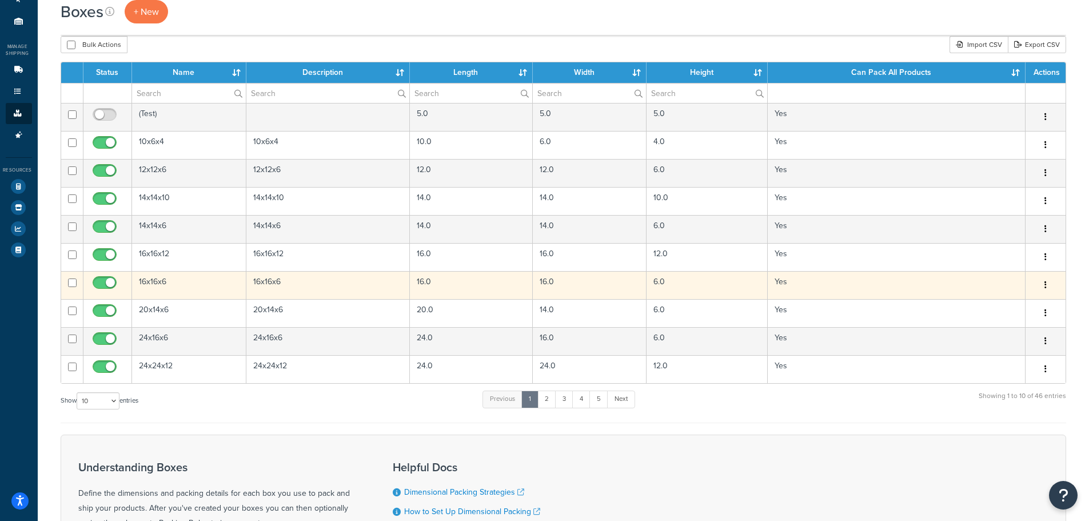
scroll to position [57, 0]
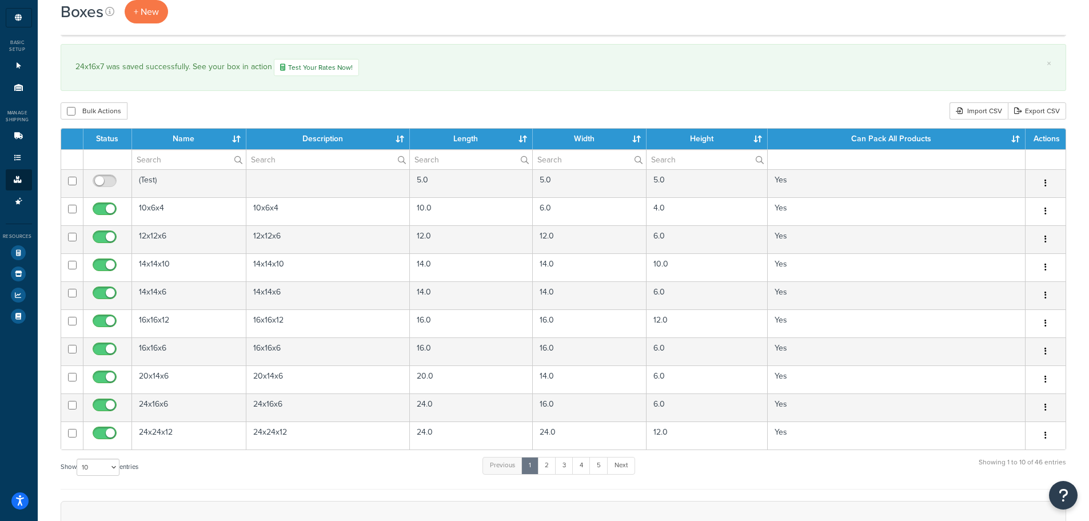
click at [240, 136] on th "Name" at bounding box center [189, 139] width 114 height 21
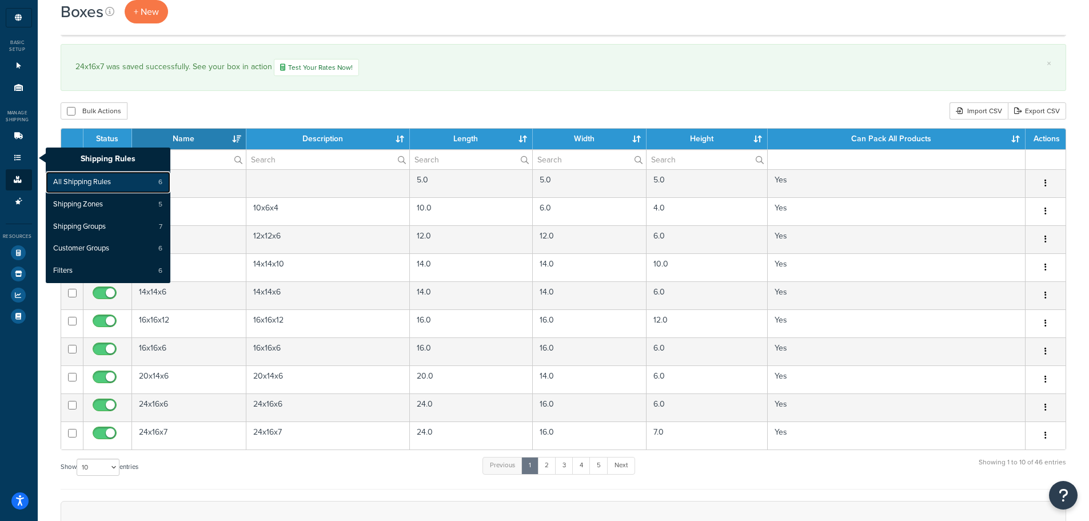
click at [86, 177] on span "All Shipping Rules" at bounding box center [82, 182] width 58 height 10
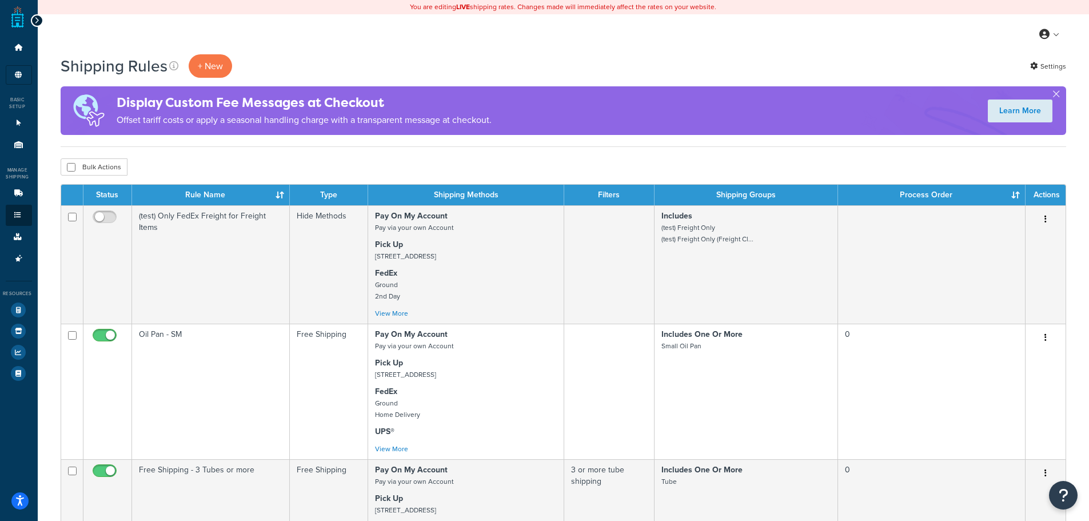
click at [19, 98] on div "Basic Setup" at bounding box center [16, 103] width 32 height 14
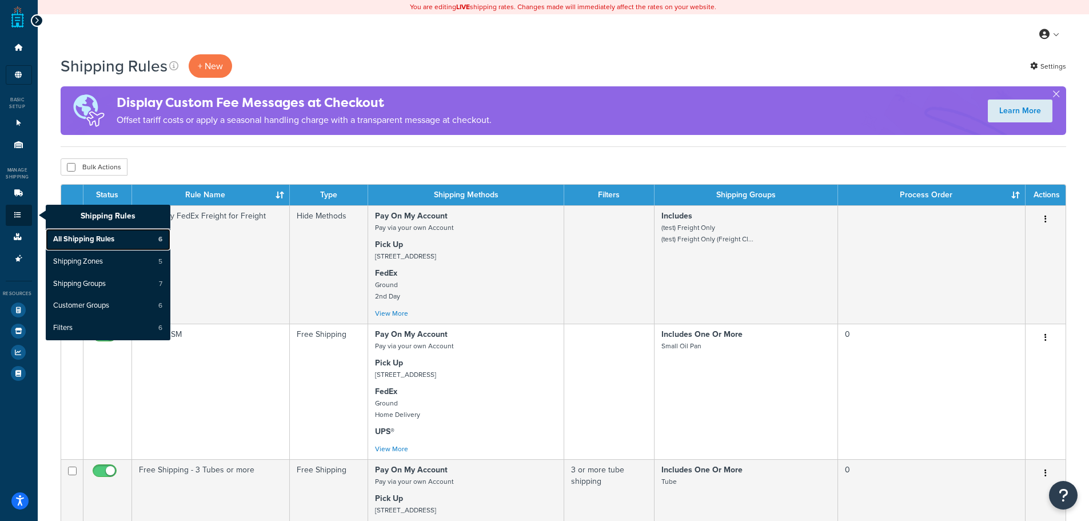
click at [87, 236] on span "All Shipping Rules" at bounding box center [83, 239] width 61 height 10
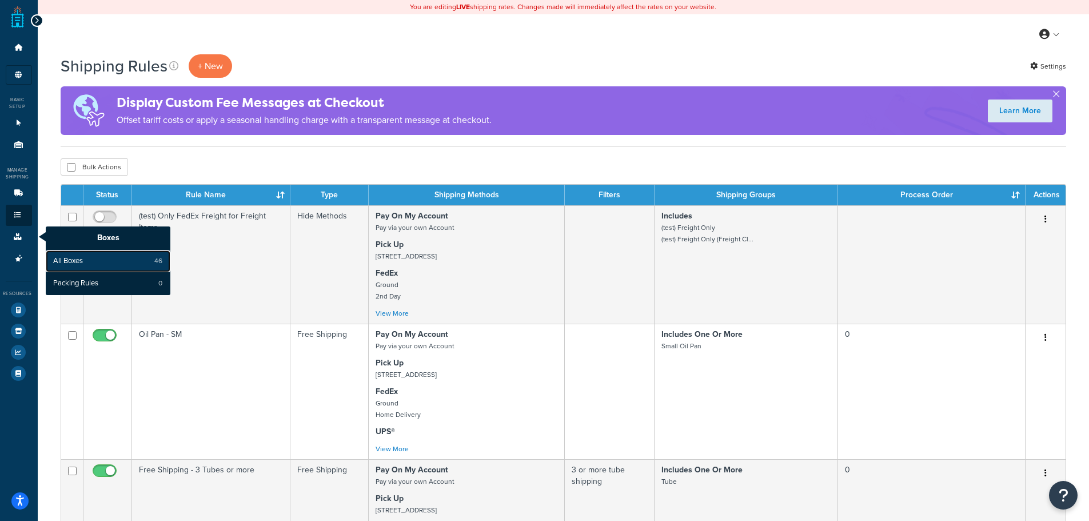
click at [69, 264] on span "All Boxes" at bounding box center [68, 261] width 30 height 10
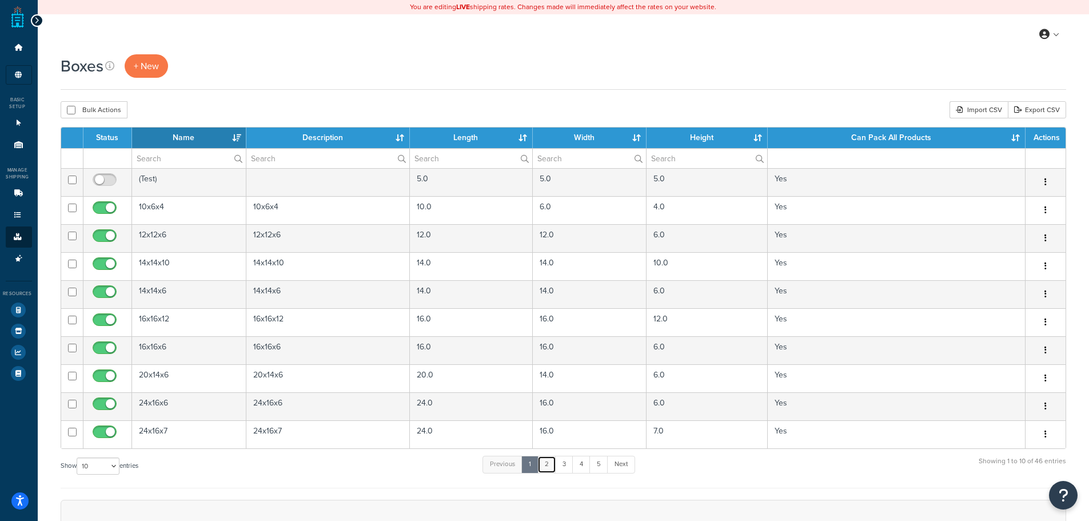
click at [553, 470] on link "2" at bounding box center [546, 464] width 19 height 17
click at [563, 467] on link "3" at bounding box center [562, 464] width 18 height 17
click at [580, 467] on link "4" at bounding box center [578, 464] width 18 height 17
click at [596, 467] on link "5" at bounding box center [596, 464] width 19 height 17
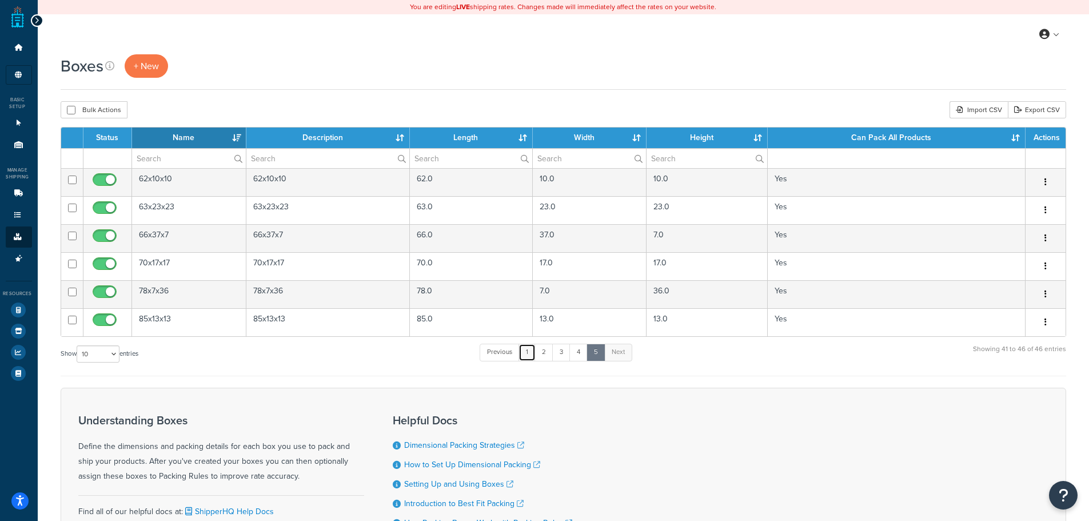
click at [527, 353] on link "1" at bounding box center [527, 352] width 17 height 17
